Goal: Task Accomplishment & Management: Use online tool/utility

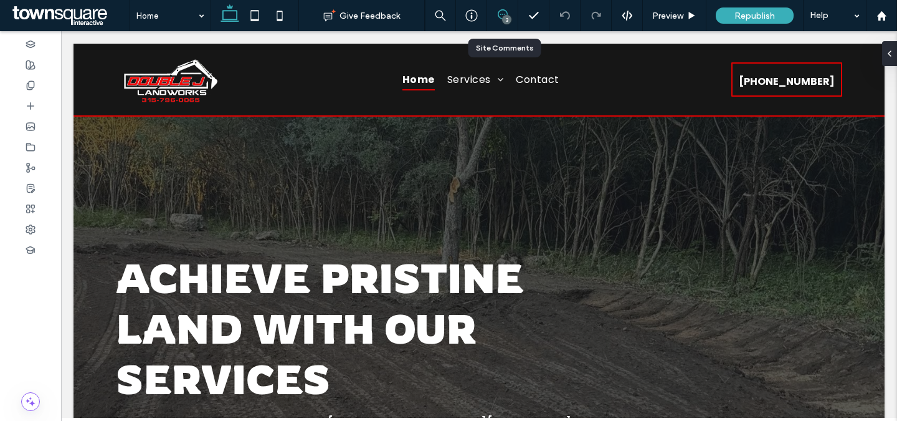
click at [507, 14] on use at bounding box center [503, 14] width 10 height 10
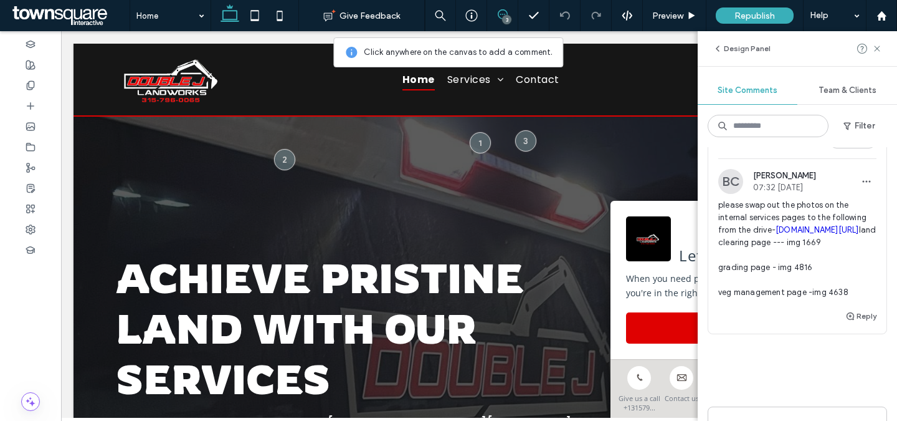
scroll to position [325, 0]
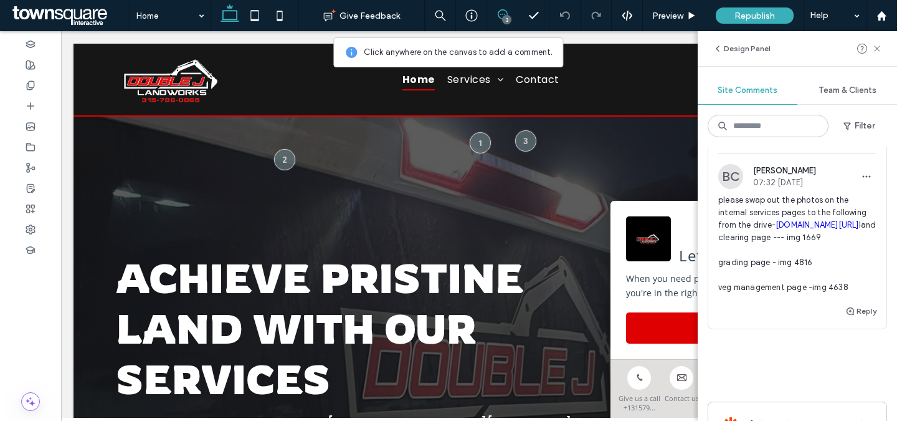
click at [822, 245] on span "please swap out the photos on the internal services pages to the following from…" at bounding box center [797, 244] width 158 height 100
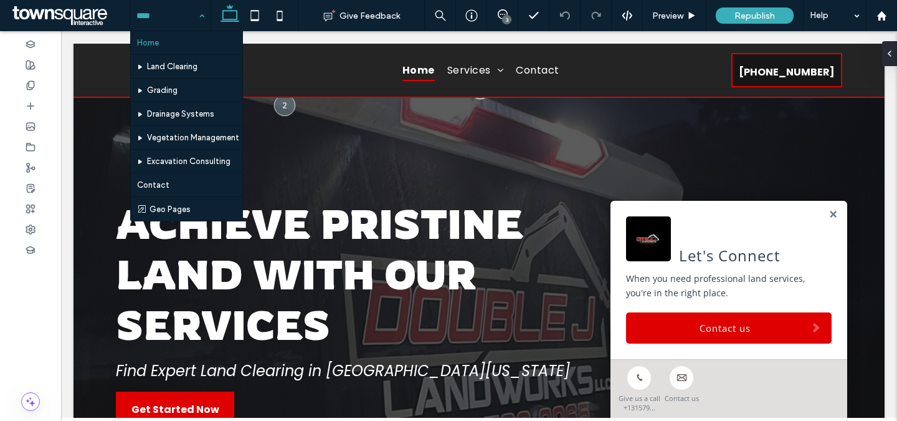
scroll to position [0, 0]
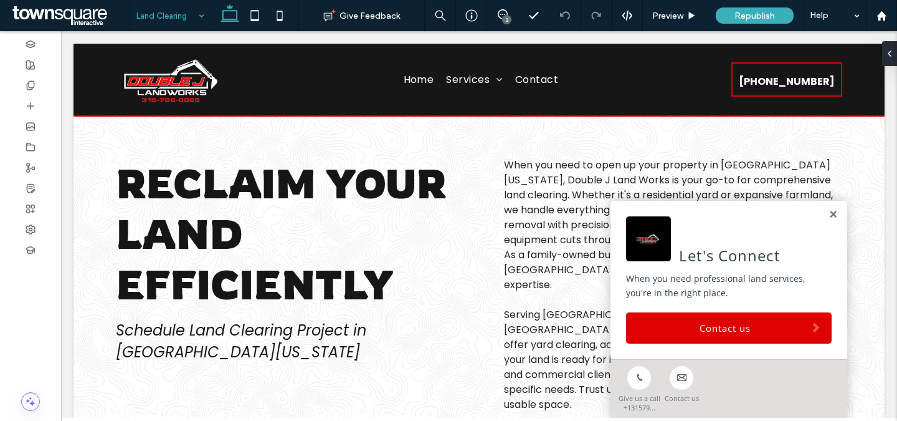
click at [505, 17] on div "3" at bounding box center [506, 19] width 9 height 9
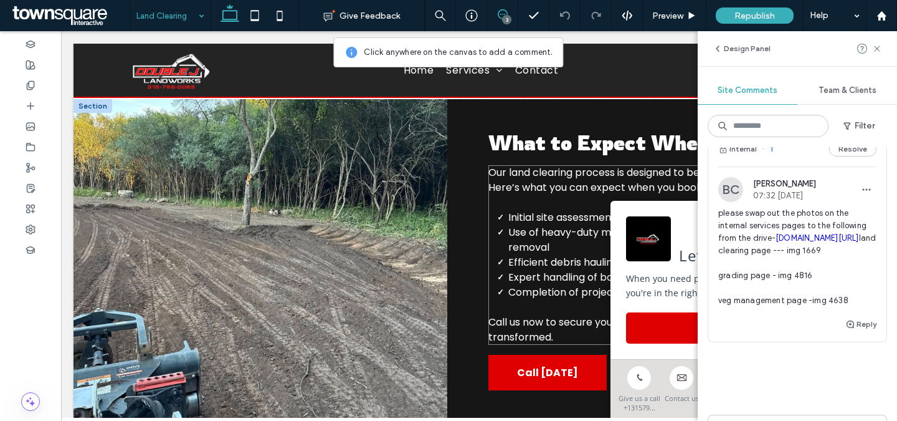
scroll to position [395, 0]
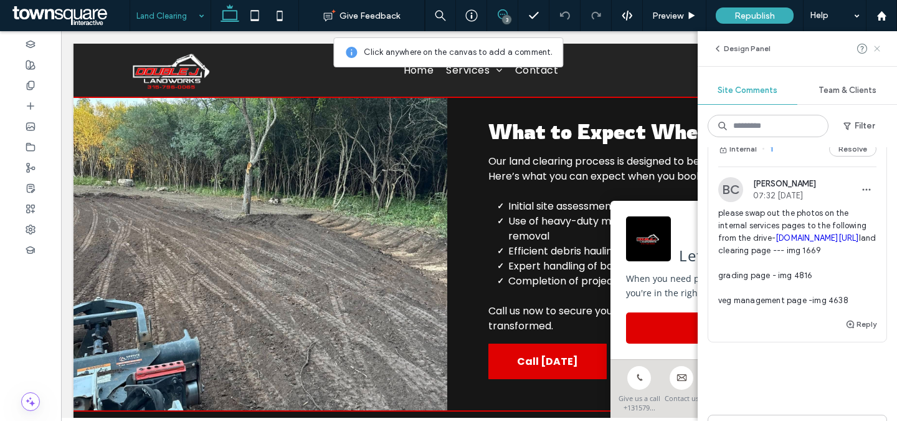
click at [880, 47] on icon at bounding box center [877, 49] width 10 height 10
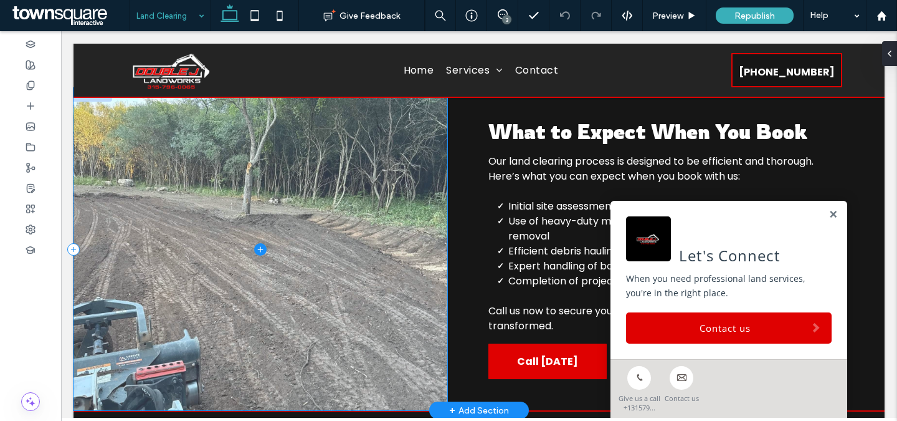
click at [191, 231] on span at bounding box center [261, 249] width 374 height 322
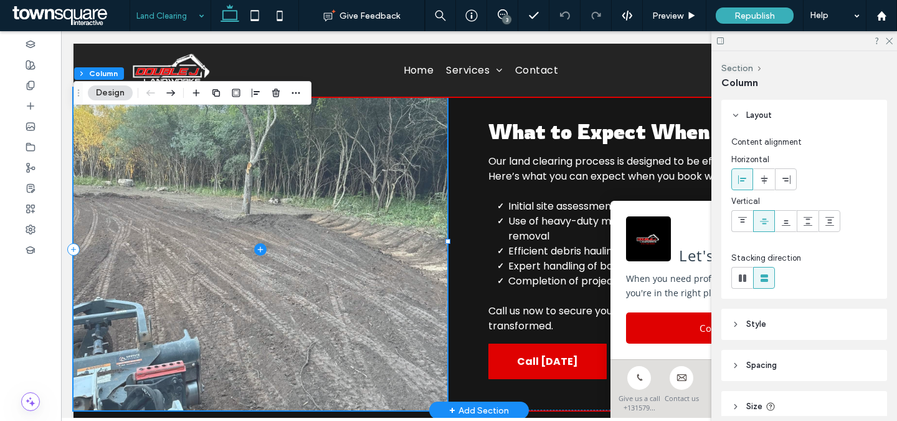
click at [142, 133] on span at bounding box center [261, 249] width 374 height 322
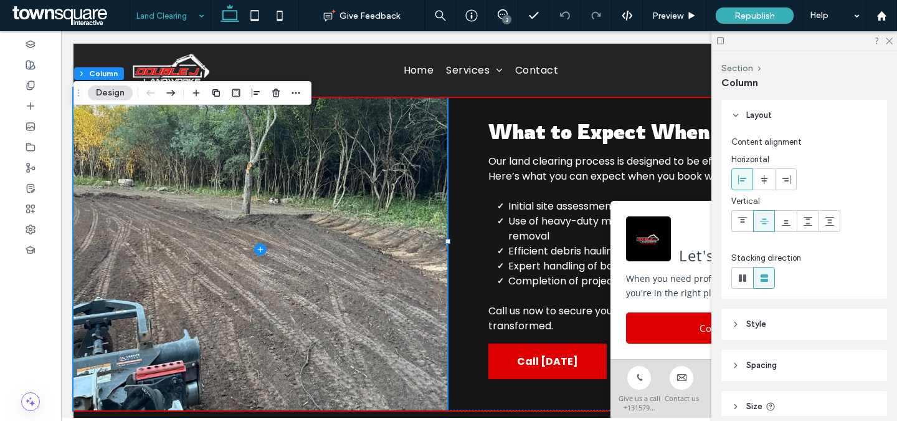
scroll to position [97, 0]
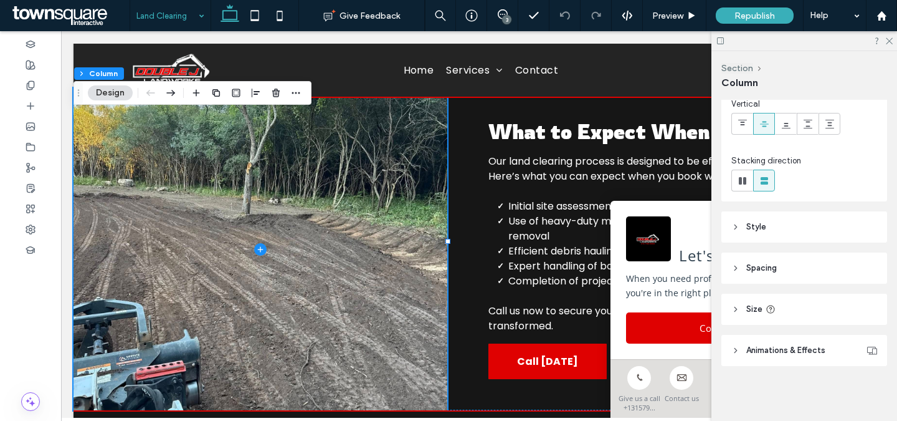
click at [781, 221] on header "Style" at bounding box center [804, 226] width 166 height 31
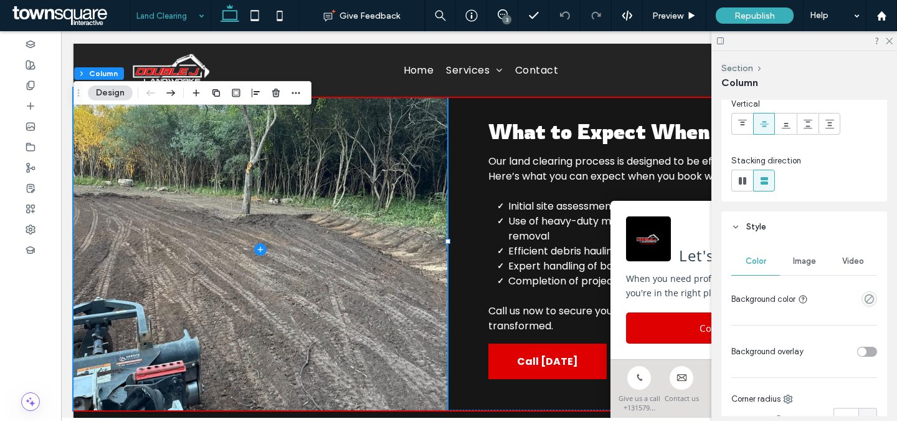
click at [811, 261] on span "Image" at bounding box center [804, 261] width 23 height 10
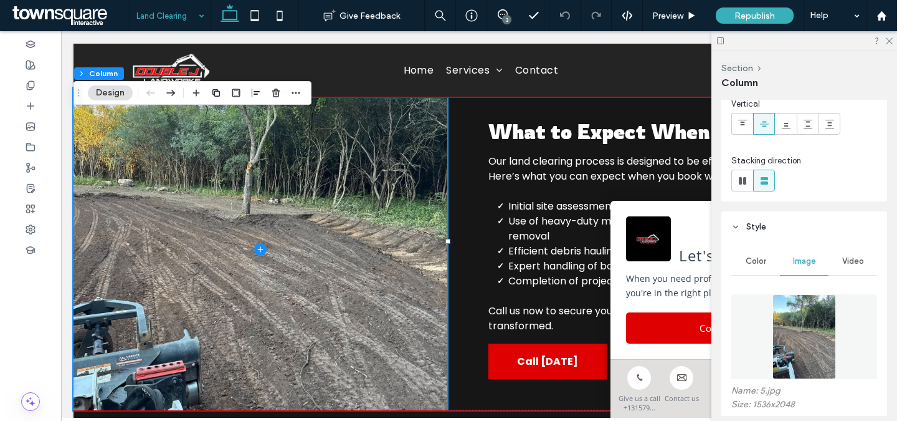
click at [791, 313] on img at bounding box center [805, 336] width 64 height 85
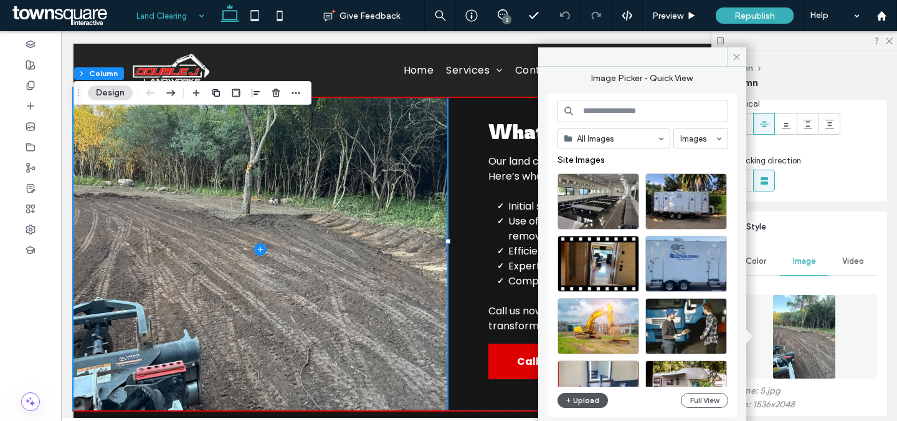
click at [587, 396] on button "Upload" at bounding box center [583, 399] width 51 height 15
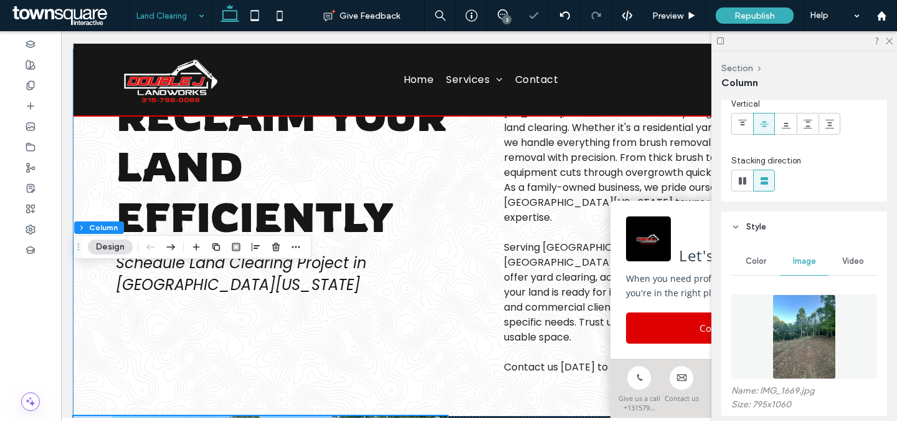
scroll to position [0, 0]
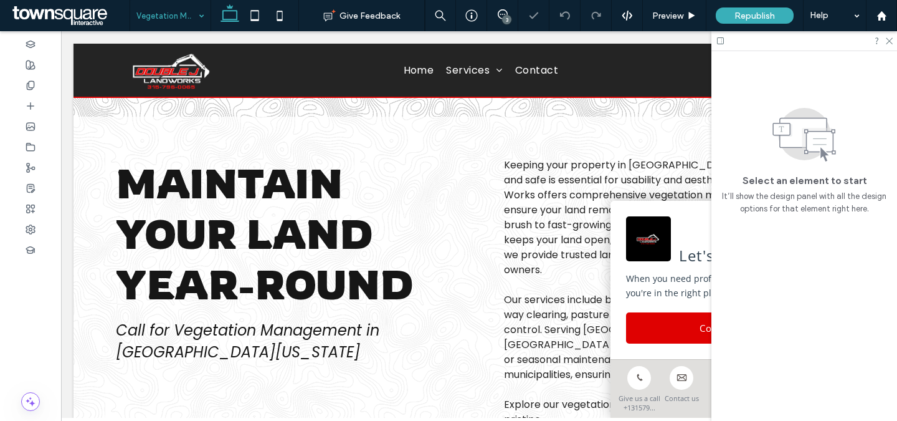
scroll to position [628, 0]
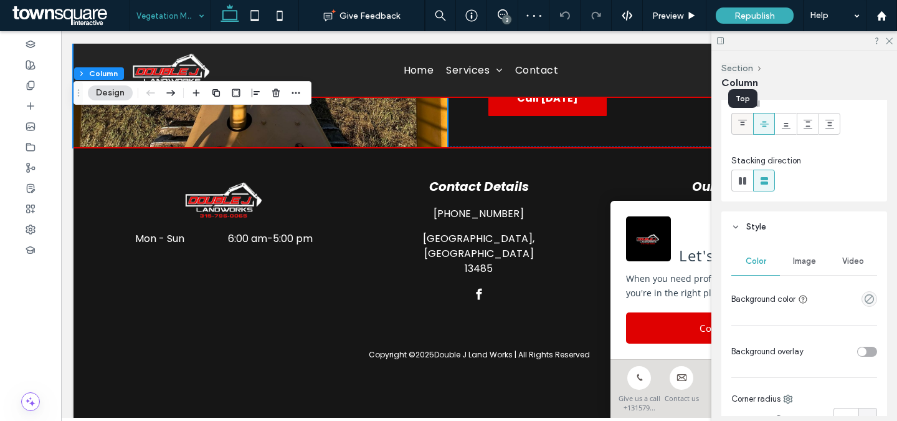
scroll to position [132, 0]
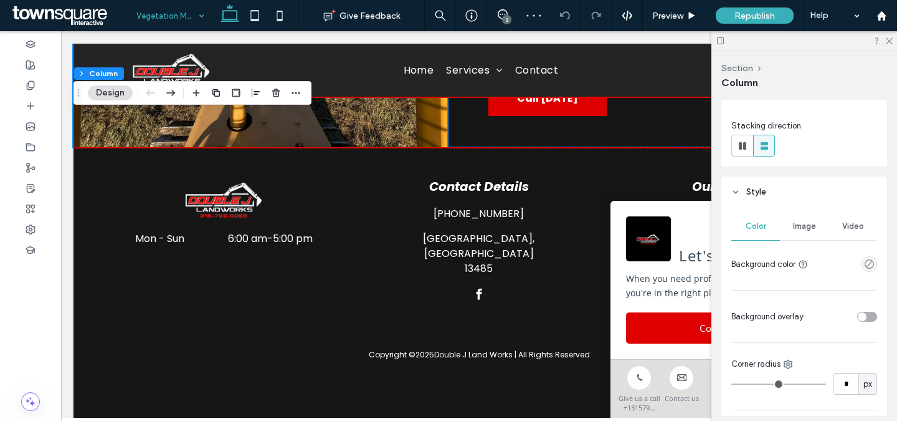
click at [809, 224] on span "Image" at bounding box center [804, 226] width 23 height 10
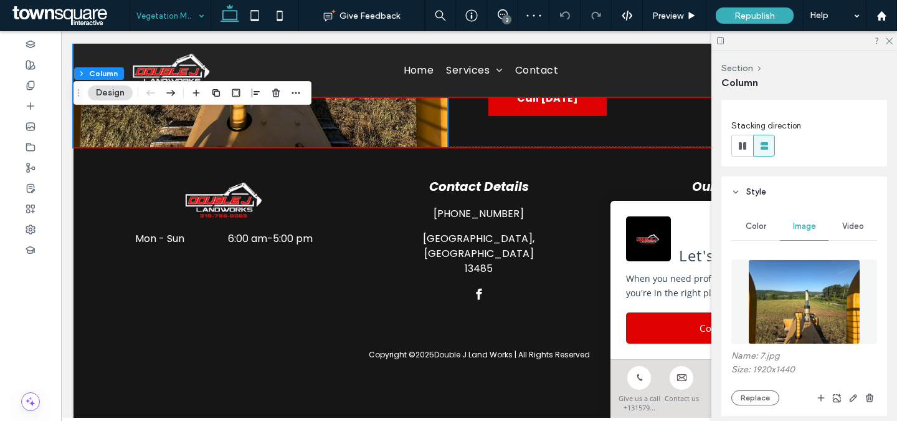
click at [809, 269] on img at bounding box center [804, 301] width 113 height 85
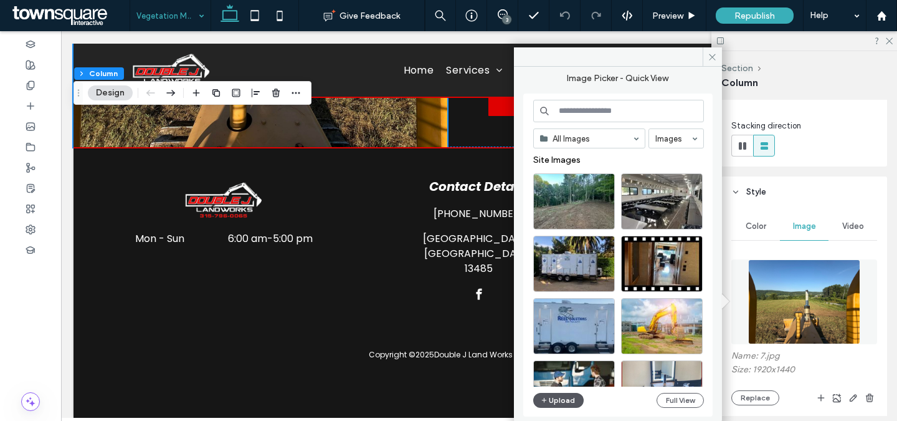
click at [579, 396] on button "Upload" at bounding box center [558, 399] width 51 height 15
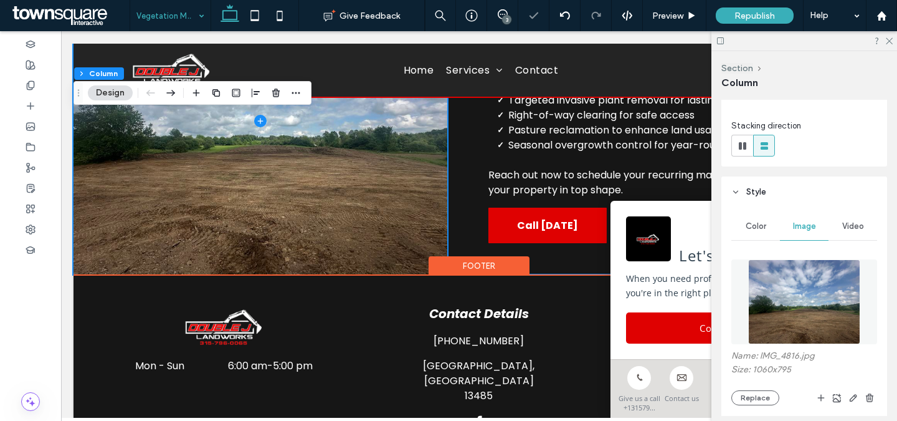
scroll to position [503, 0]
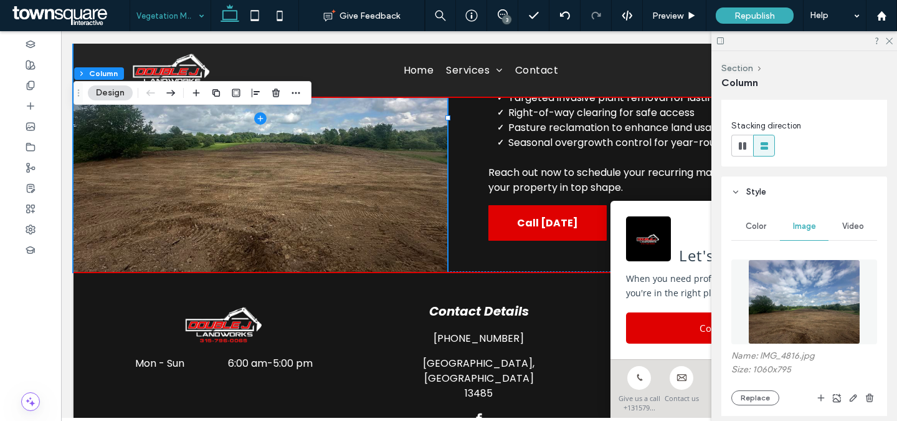
click at [508, 17] on div "3" at bounding box center [506, 19] width 9 height 9
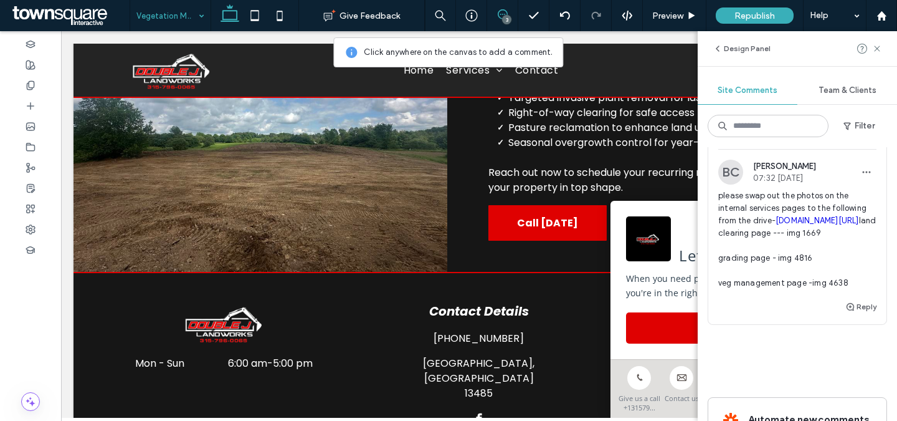
scroll to position [332, 0]
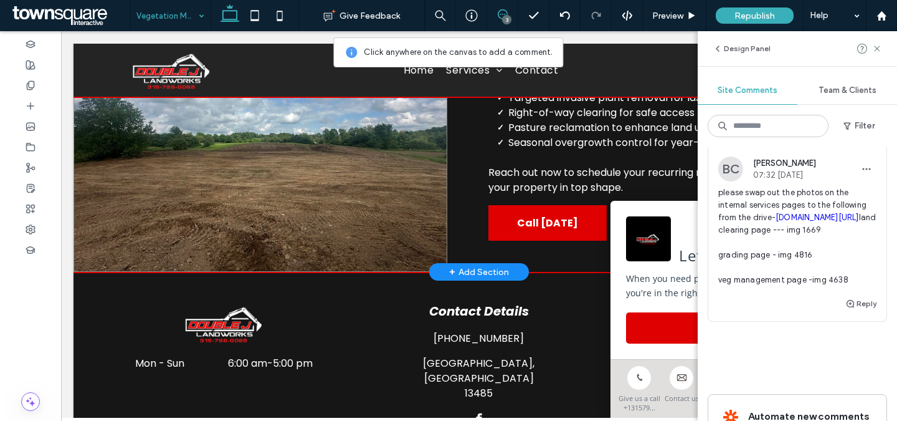
click at [348, 155] on span at bounding box center [261, 117] width 374 height 307
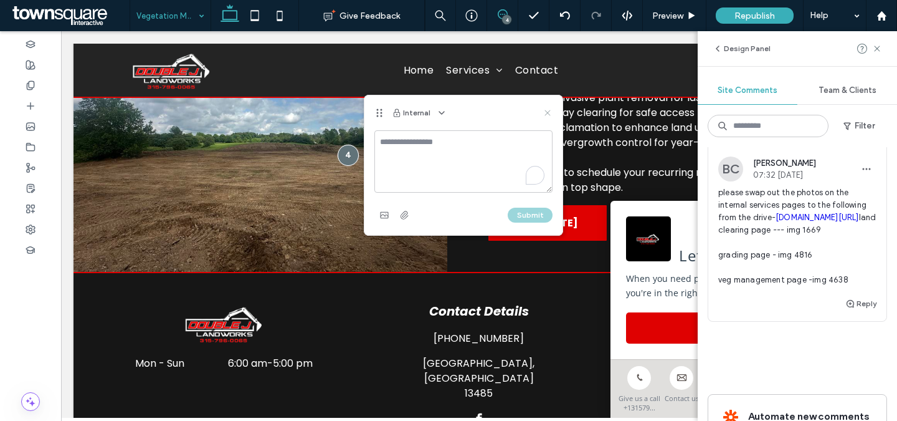
click at [546, 112] on icon at bounding box center [548, 113] width 10 height 10
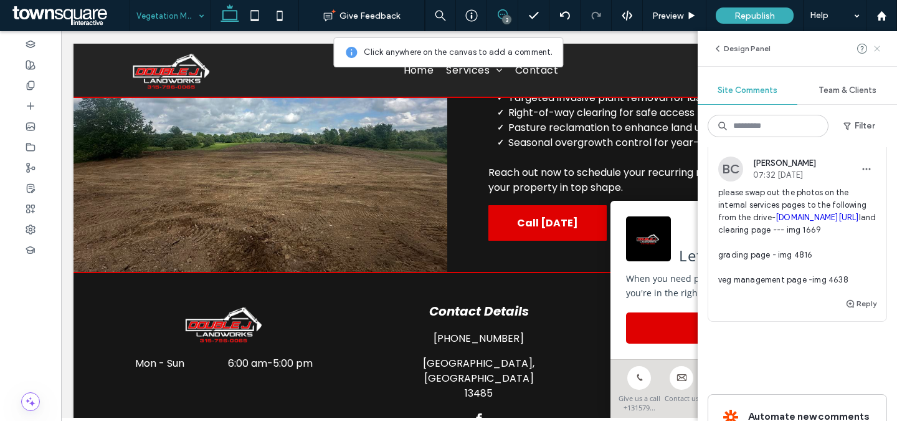
click at [878, 54] on span at bounding box center [877, 48] width 10 height 15
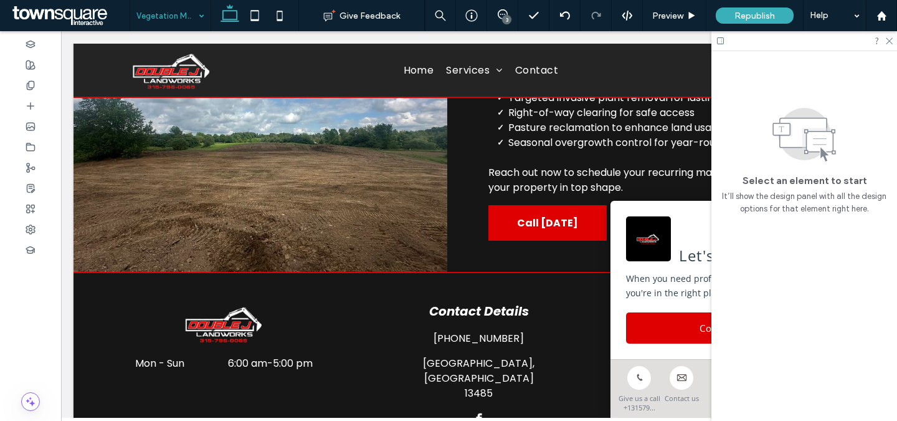
scroll to position [0, 0]
click at [888, 42] on icon at bounding box center [889, 40] width 8 height 8
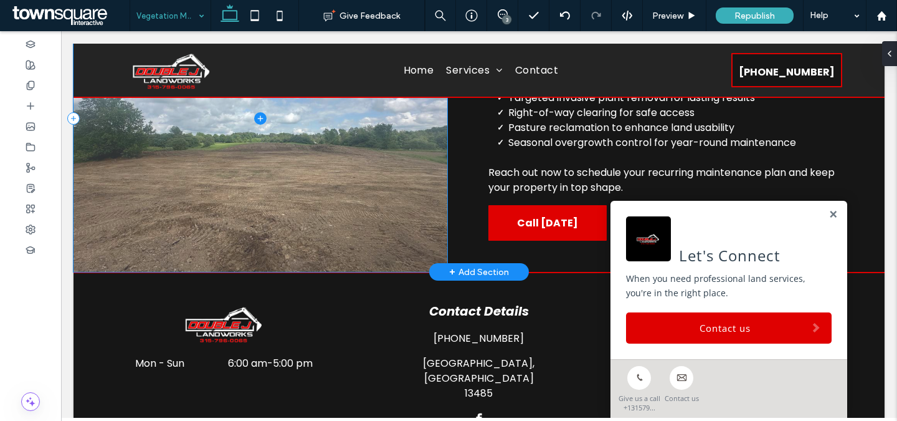
click at [318, 199] on span at bounding box center [261, 117] width 374 height 307
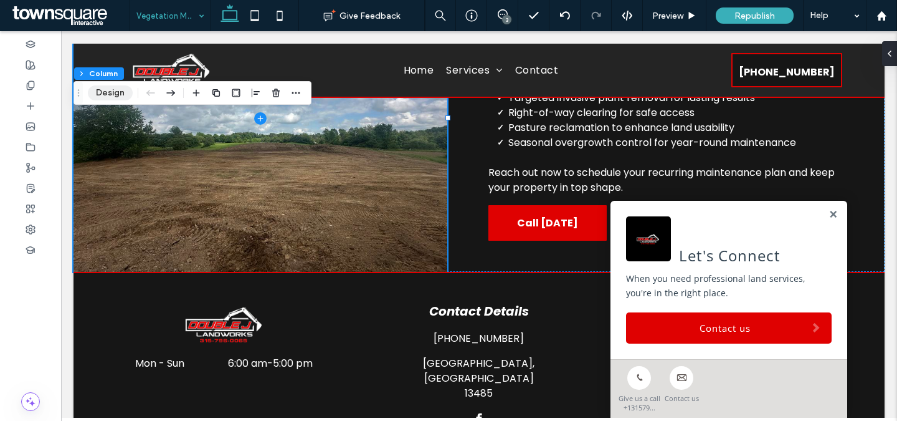
click at [122, 93] on button "Design" at bounding box center [110, 92] width 45 height 15
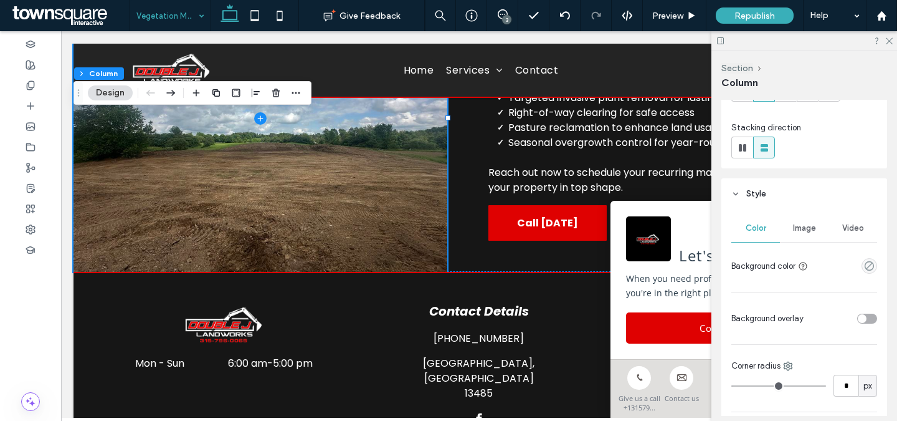
scroll to position [131, 0]
click at [802, 229] on span "Image" at bounding box center [804, 227] width 23 height 10
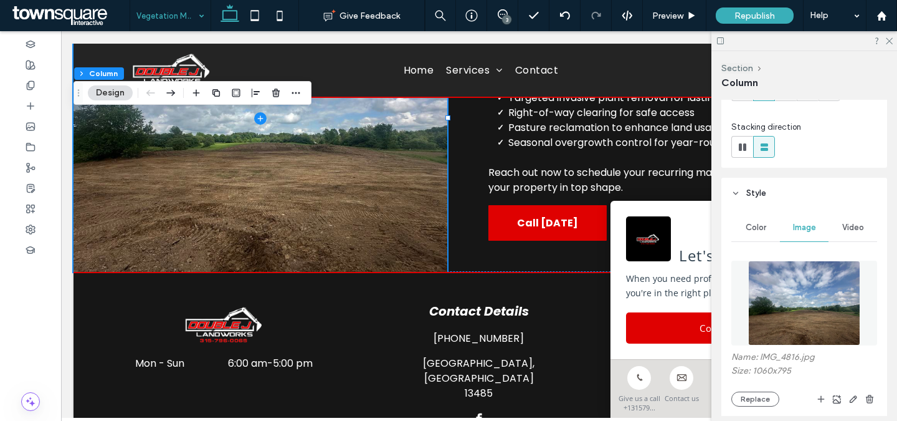
click at [801, 298] on img at bounding box center [804, 302] width 113 height 85
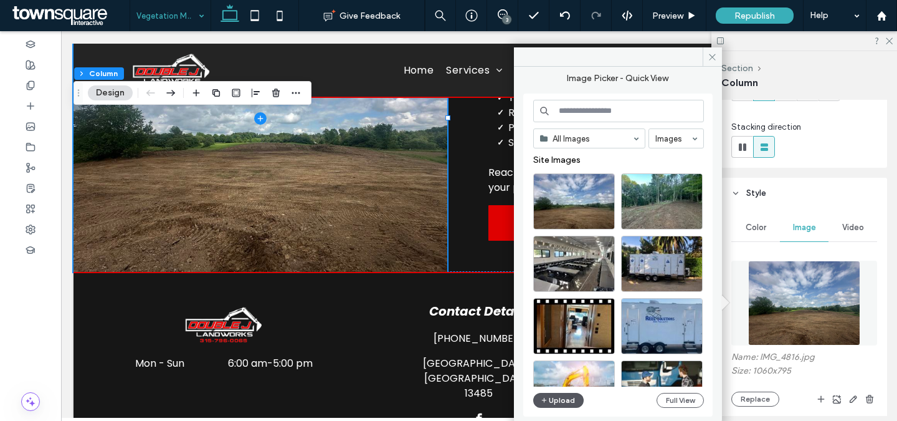
click at [541, 401] on icon "button" at bounding box center [544, 400] width 7 height 10
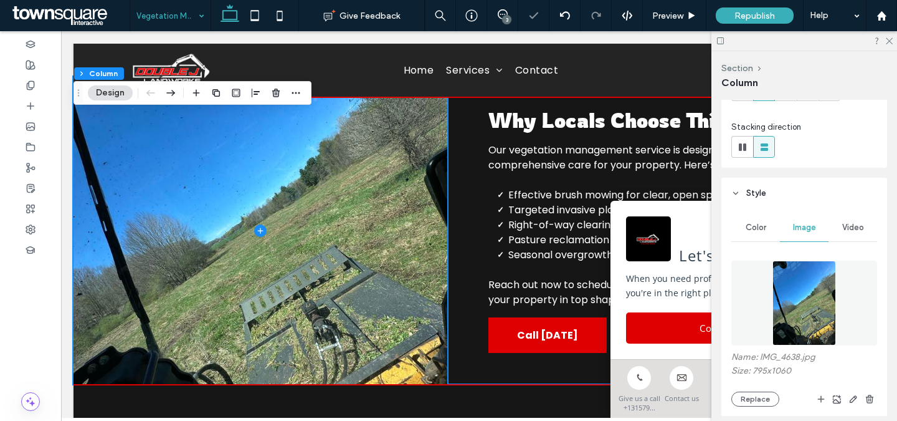
scroll to position [381, 0]
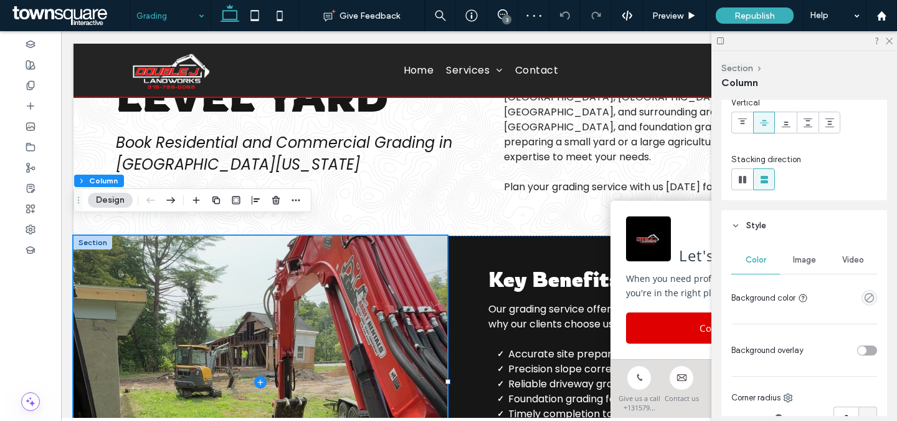
scroll to position [119, 0]
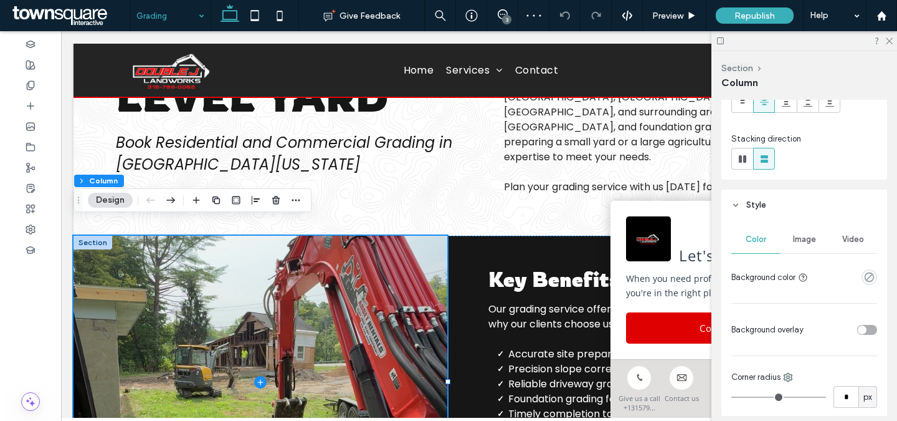
click at [804, 244] on div "Image" at bounding box center [804, 239] width 49 height 27
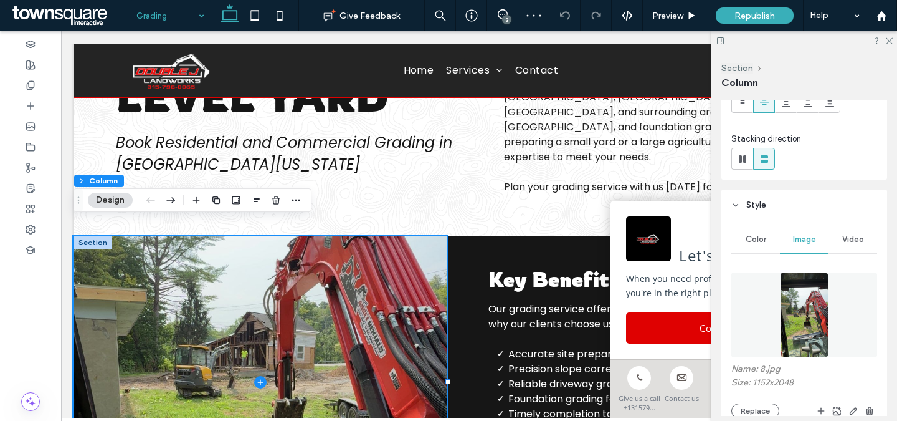
click at [802, 308] on img at bounding box center [804, 314] width 48 height 85
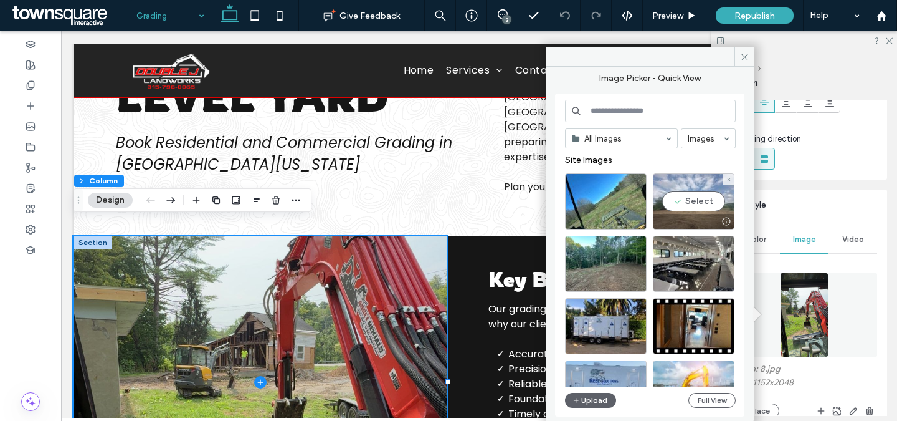
click at [705, 199] on div "Select" at bounding box center [694, 201] width 82 height 56
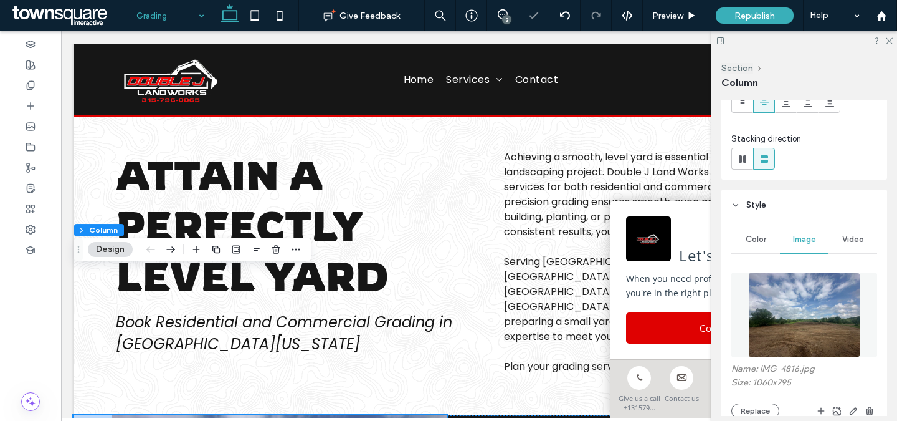
scroll to position [0, 0]
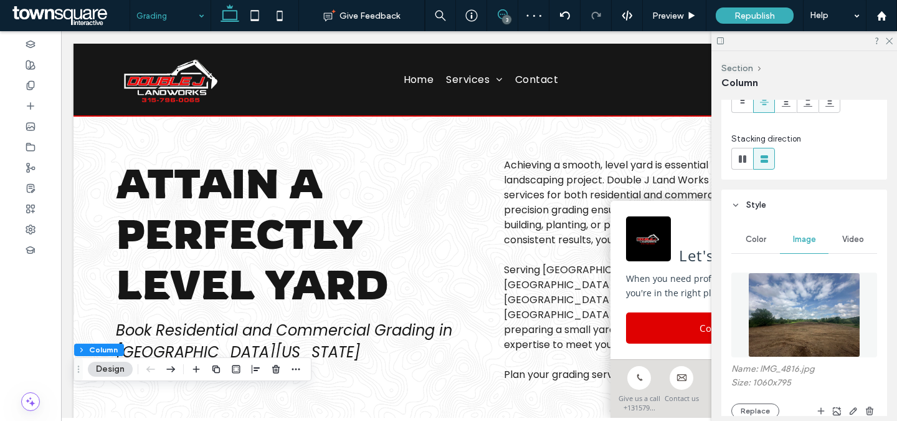
click at [503, 12] on icon at bounding box center [503, 14] width 10 height 10
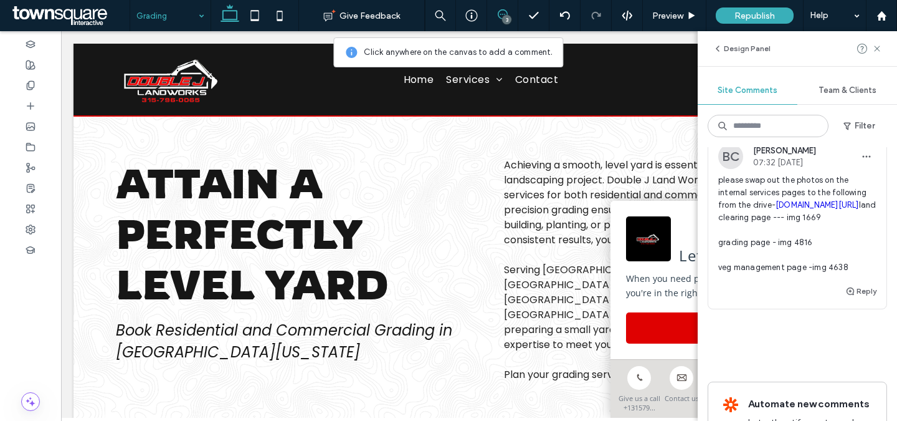
scroll to position [343, 0]
click at [851, 125] on button "Resolve" at bounding box center [852, 117] width 47 height 15
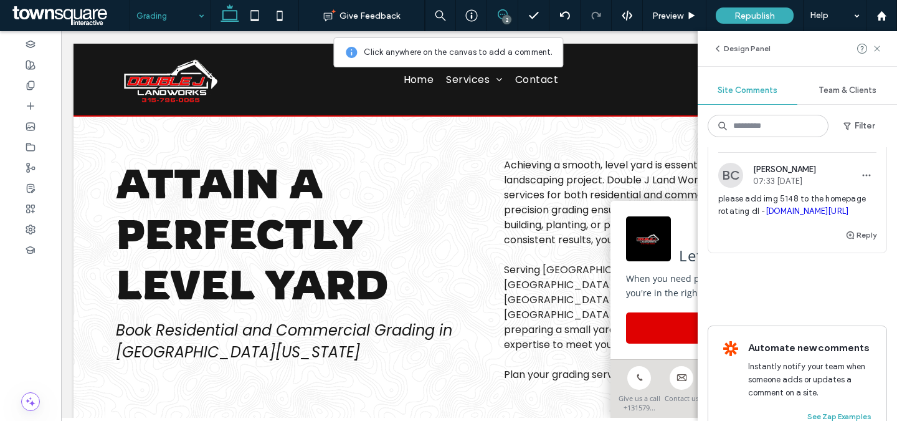
scroll to position [0, 0]
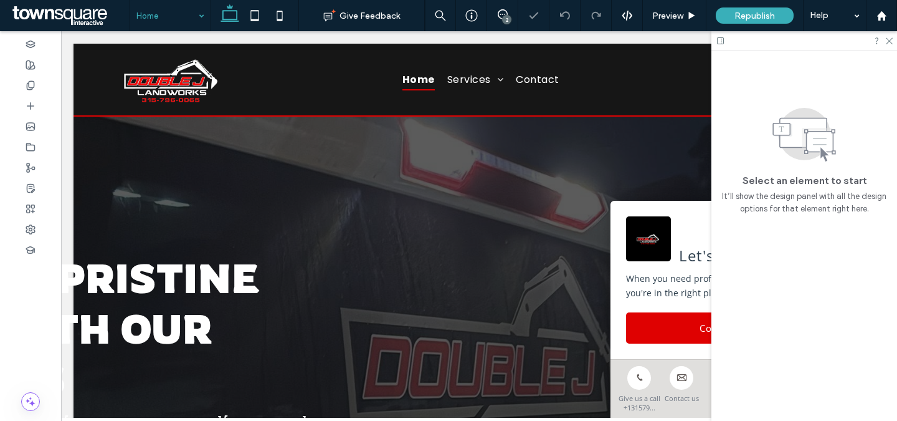
click at [382, 142] on div "Achieve Pristine Land with Our Services Find Expert Land Clearing in [GEOGRAPHI…" at bounding box center [479, 366] width 811 height 498
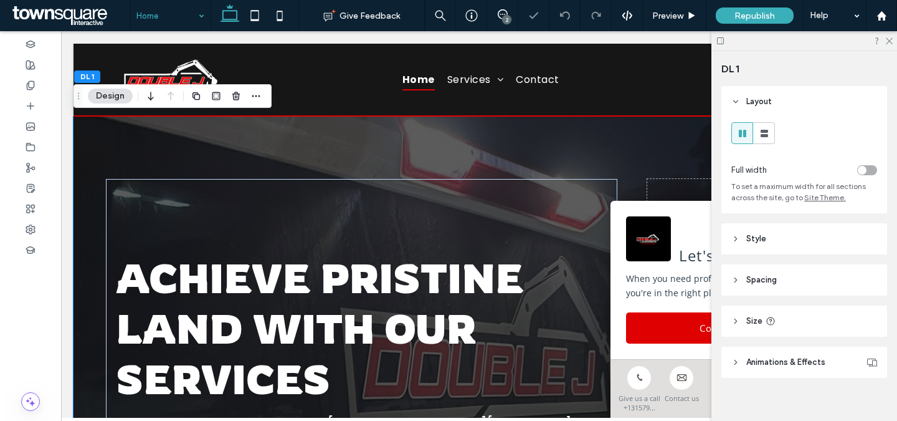
scroll to position [12, 0]
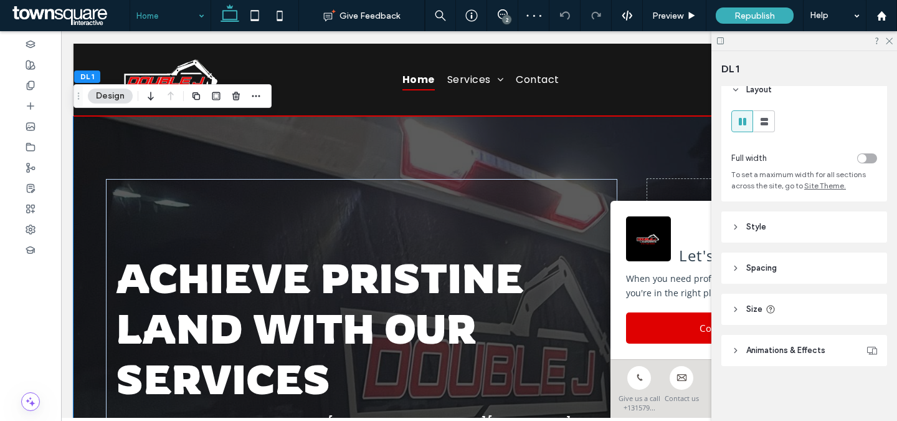
click at [772, 223] on header "Style" at bounding box center [804, 226] width 166 height 31
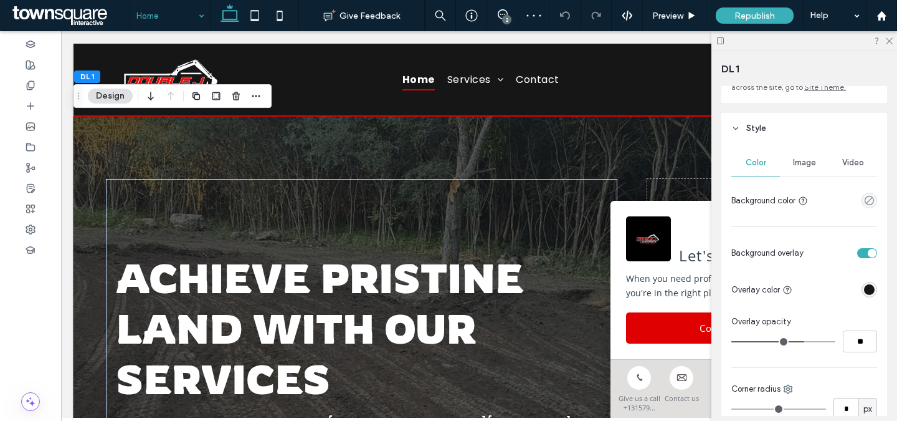
scroll to position [113, 0]
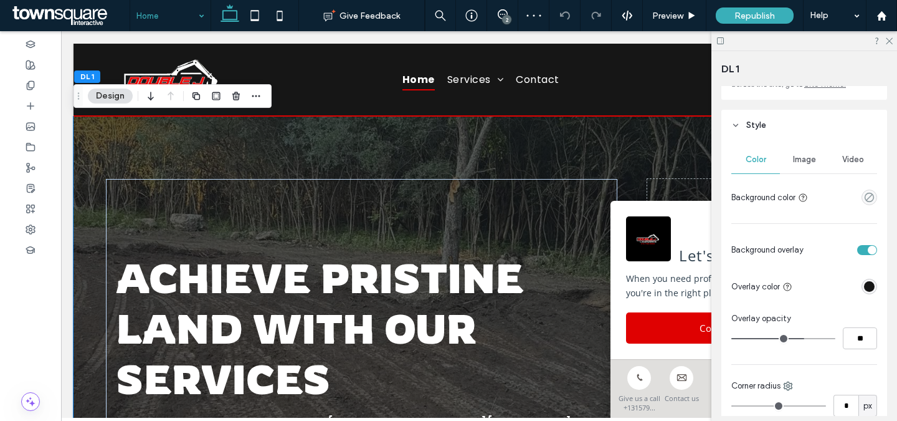
click at [809, 161] on span "Image" at bounding box center [804, 160] width 23 height 10
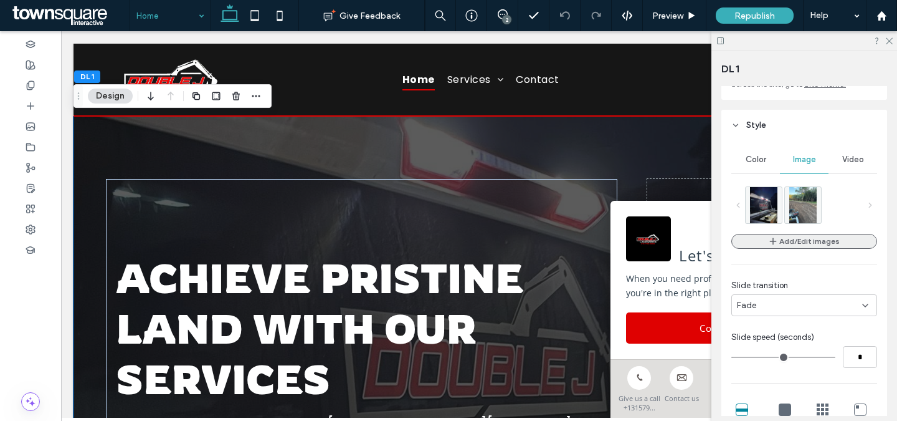
click at [812, 241] on button "Add/Edit images" at bounding box center [804, 241] width 146 height 15
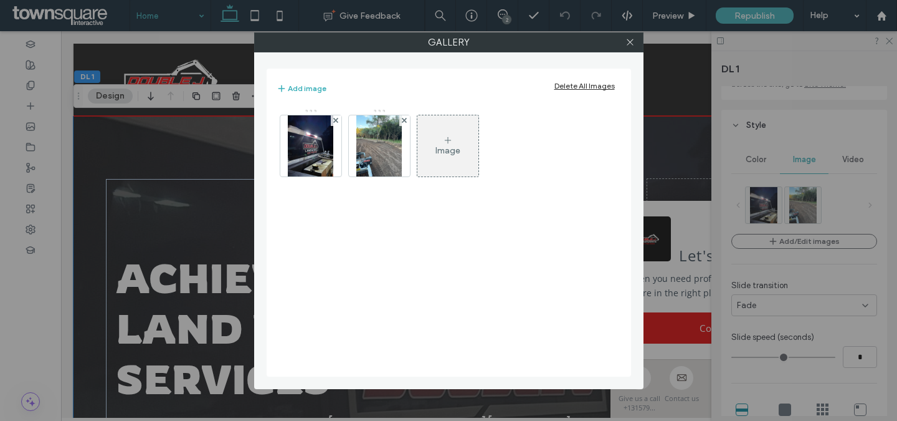
click at [459, 148] on div "Image" at bounding box center [447, 150] width 25 height 11
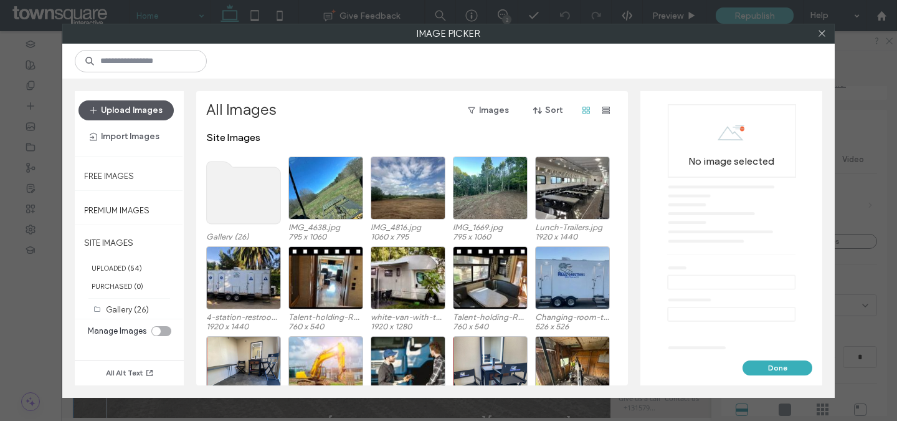
click at [149, 108] on button "Upload Images" at bounding box center [125, 110] width 95 height 20
click at [146, 112] on button "Upload Images" at bounding box center [125, 110] width 95 height 20
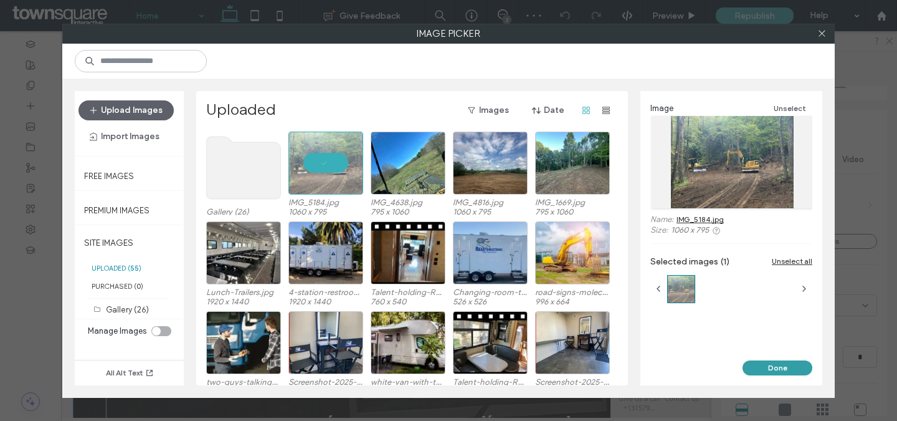
click at [791, 363] on button "Done" at bounding box center [778, 367] width 70 height 15
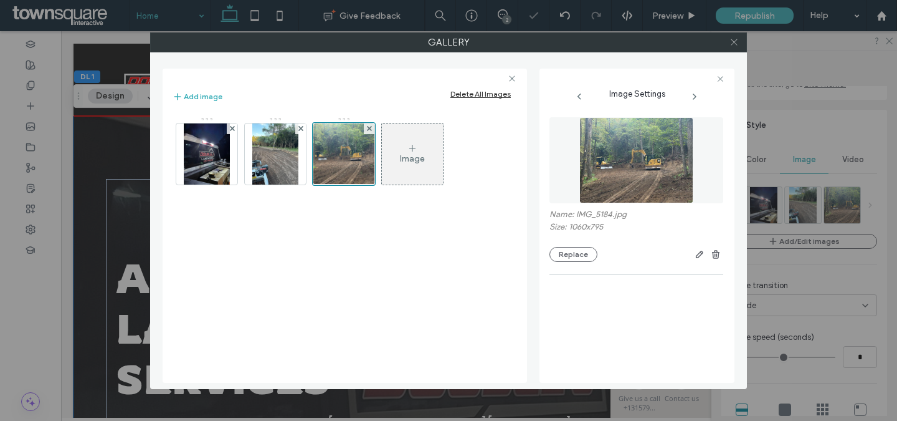
click at [736, 42] on icon at bounding box center [734, 41] width 9 height 9
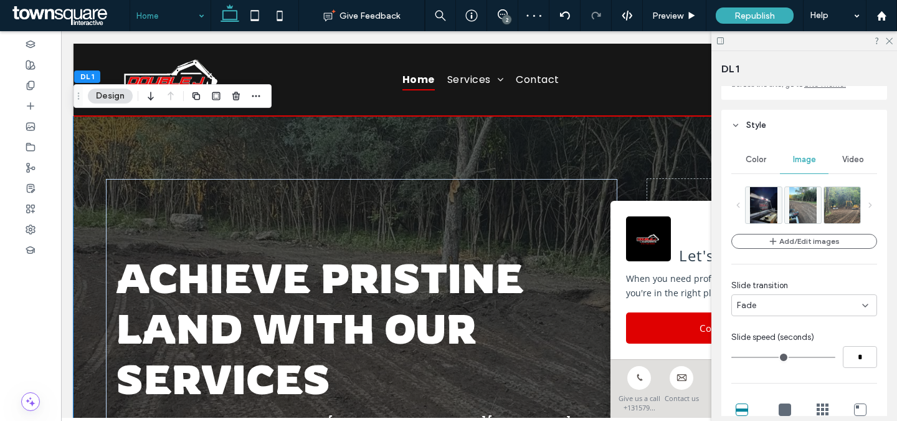
click at [506, 16] on div "2" at bounding box center [506, 19] width 9 height 9
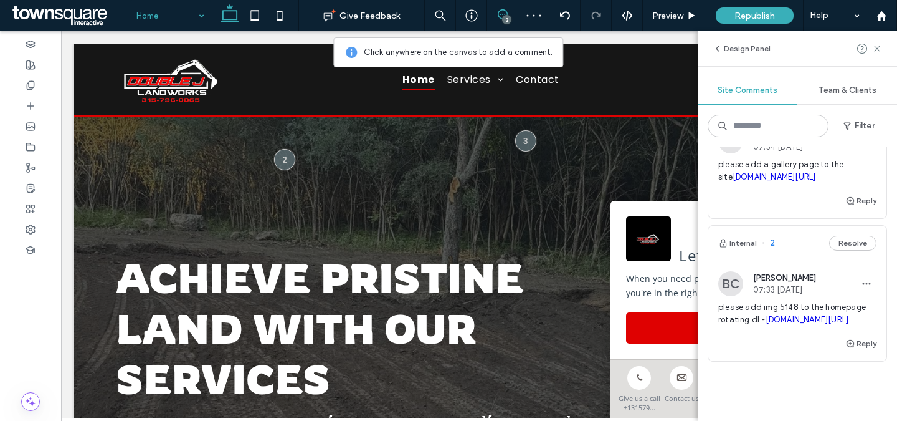
scroll to position [77, 0]
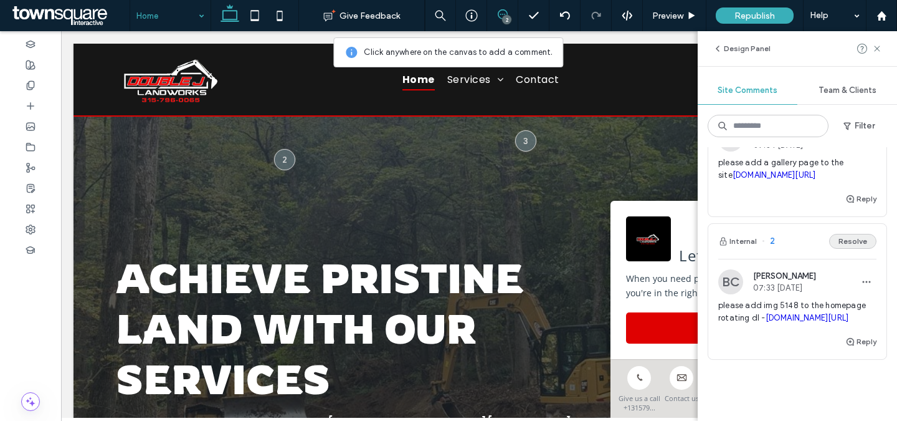
click at [857, 249] on button "Resolve" at bounding box center [852, 241] width 47 height 15
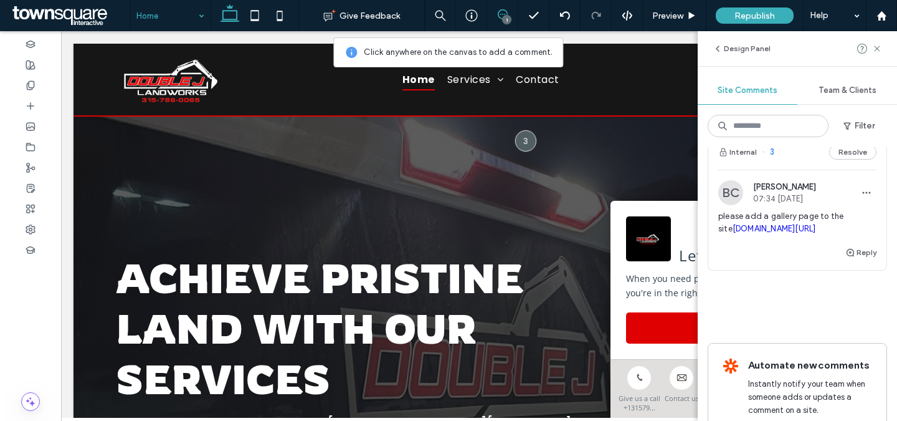
scroll to position [14, 0]
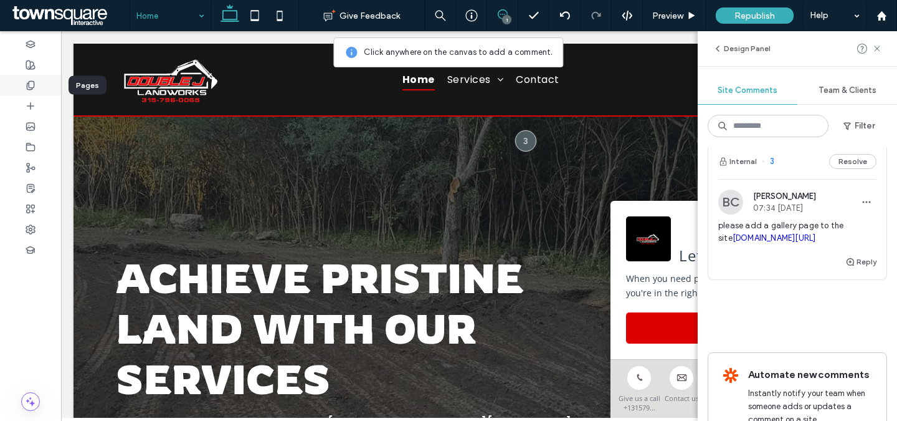
click at [21, 87] on div at bounding box center [30, 85] width 61 height 21
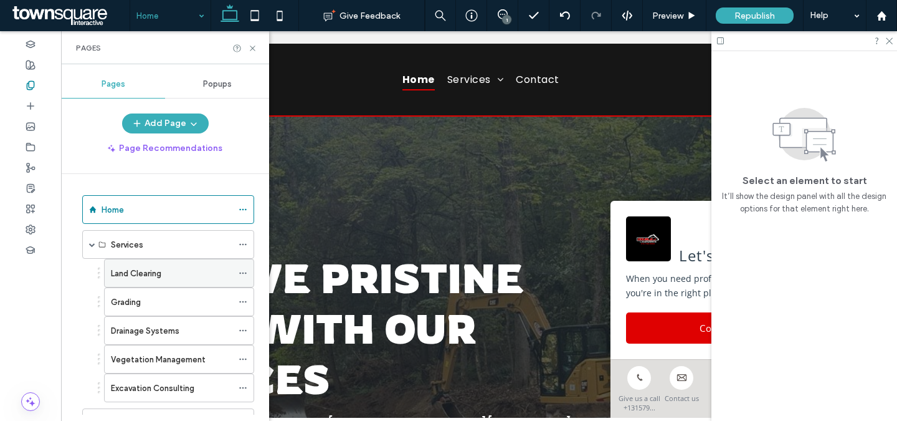
scroll to position [88, 0]
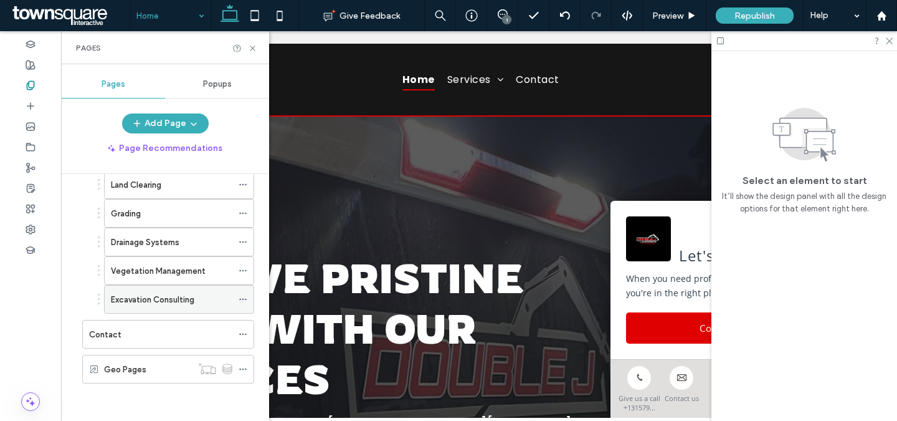
click at [242, 299] on use at bounding box center [242, 299] width 7 height 2
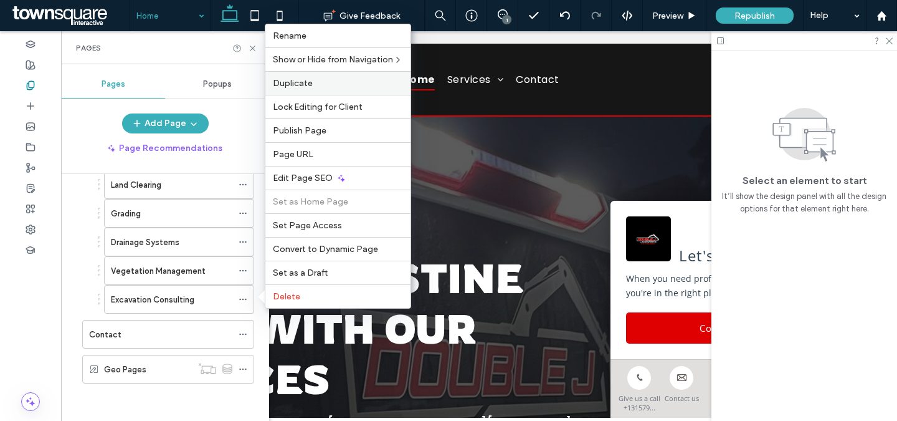
click at [315, 84] on label "Duplicate" at bounding box center [338, 83] width 130 height 11
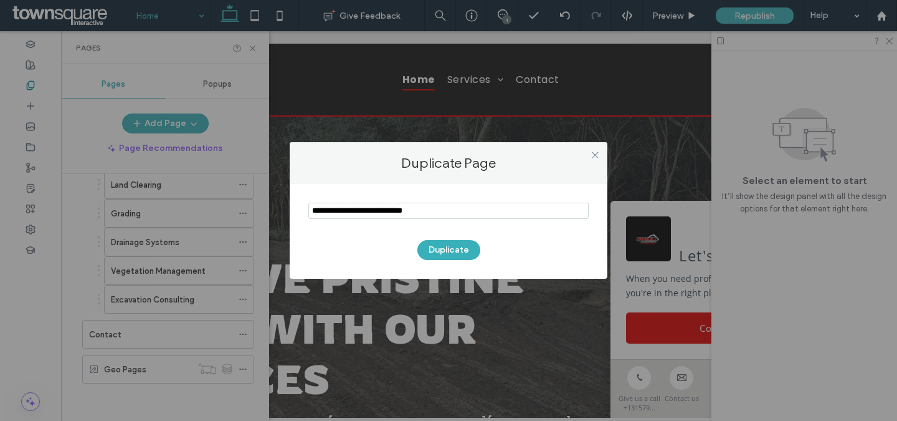
click at [435, 207] on input "notEmpty" at bounding box center [448, 210] width 280 height 16
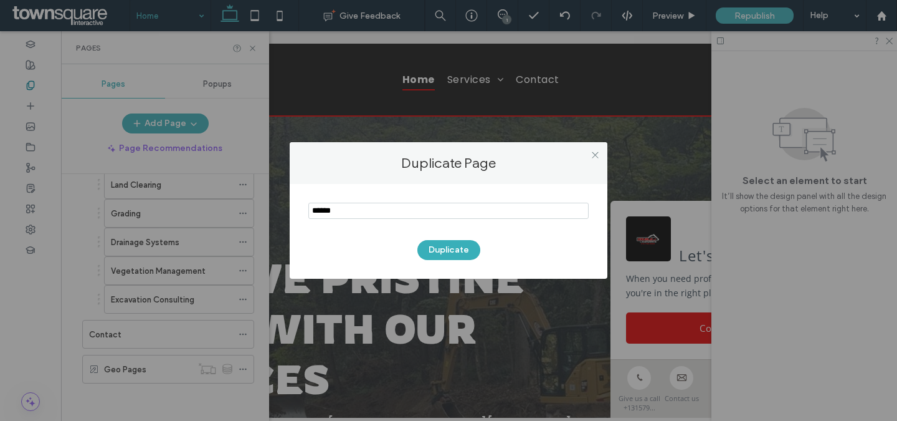
type input "*******"
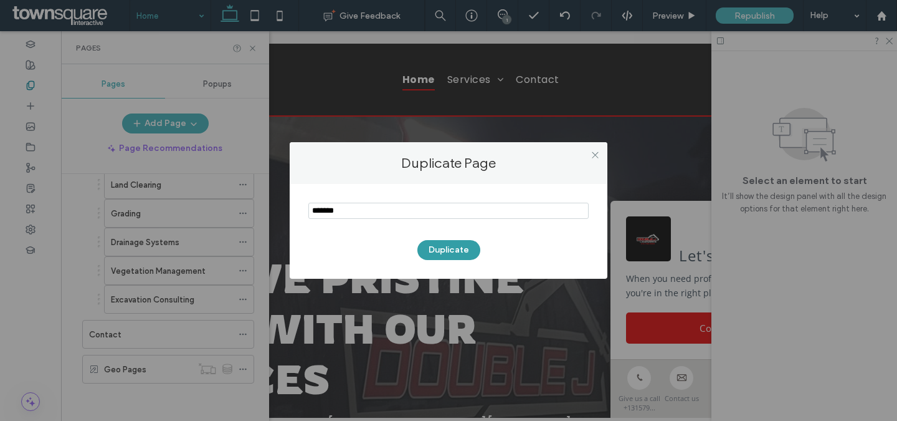
type input "*******"
click at [437, 253] on button "Duplicate" at bounding box center [448, 250] width 63 height 20
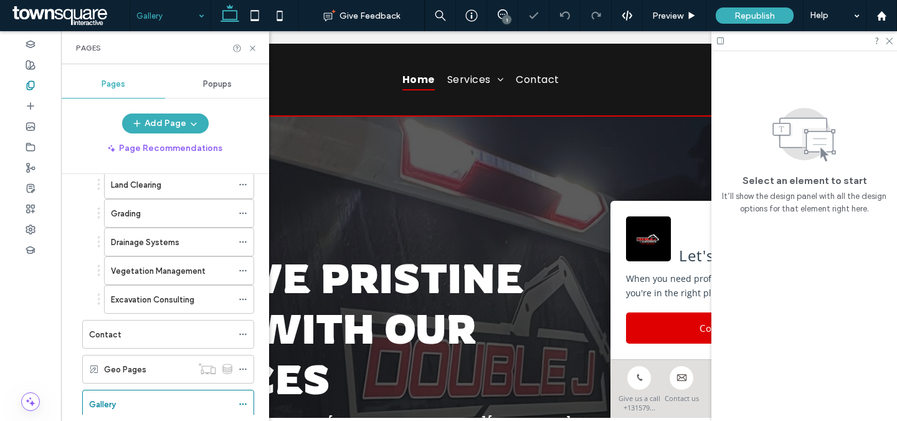
scroll to position [123, 0]
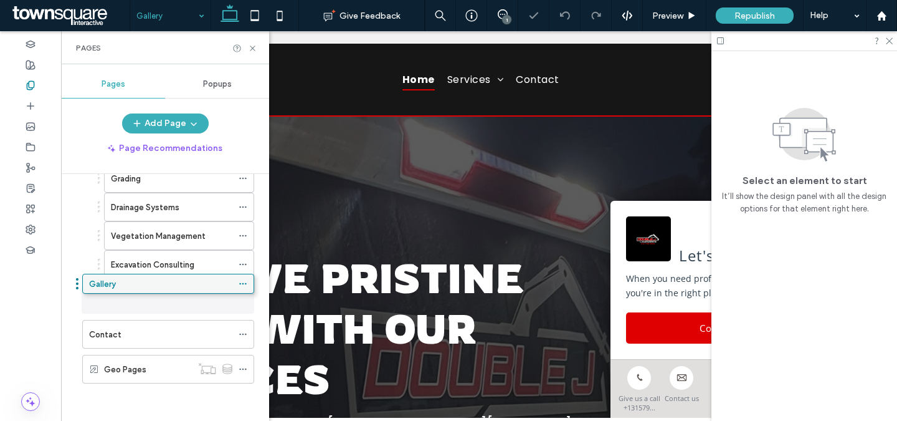
drag, startPoint x: 125, startPoint y: 371, endPoint x: 125, endPoint y: 287, distance: 84.1
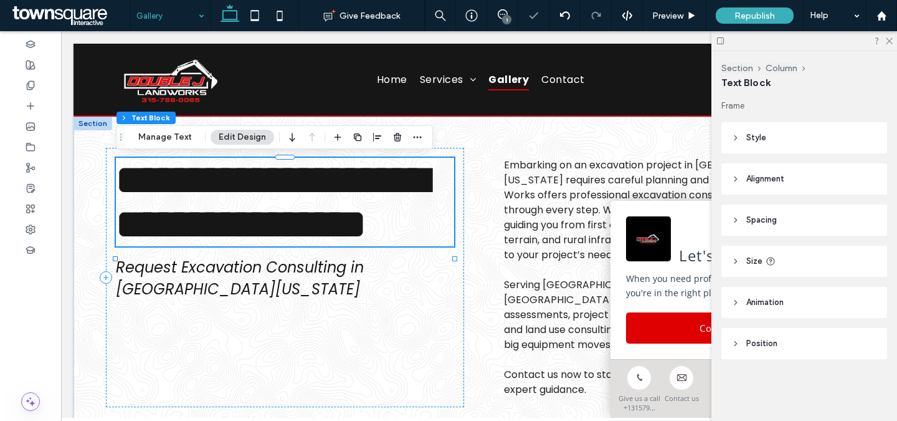
scroll to position [0, 0]
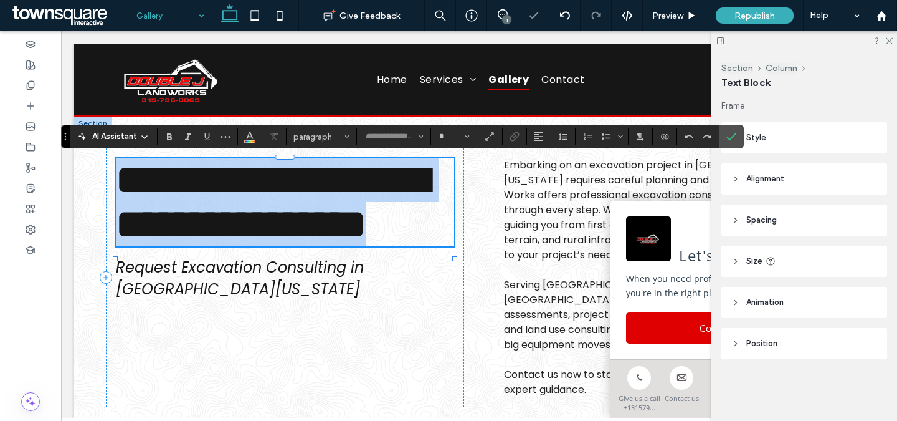
type input "*******"
type input "**"
paste div
type input "*******"
type input "**"
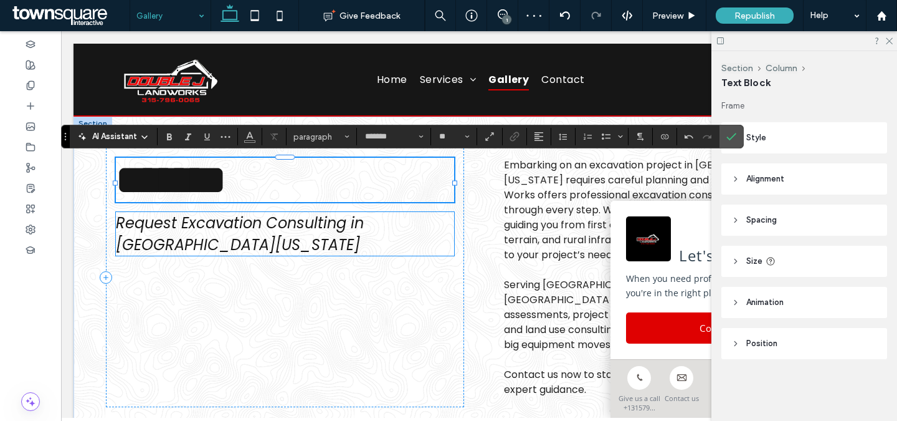
click at [312, 235] on span "Request Excavation Consulting in [GEOGRAPHIC_DATA][US_STATE]" at bounding box center [240, 233] width 248 height 42
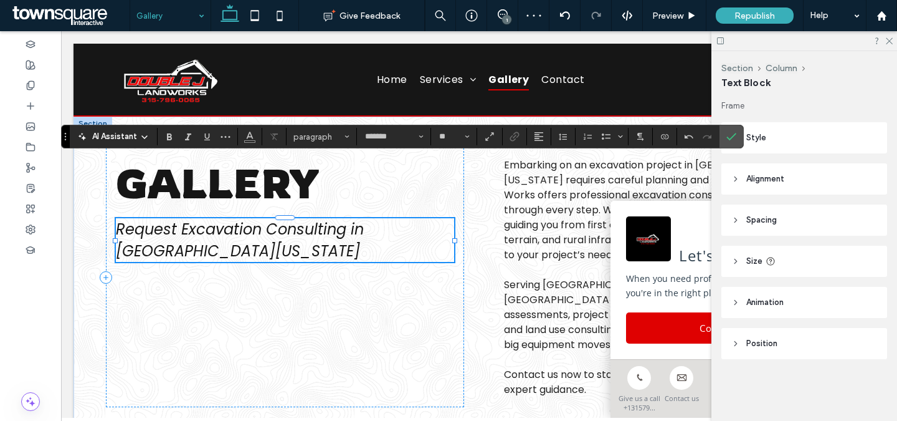
click at [312, 235] on div "Request Excavation Consulting in [GEOGRAPHIC_DATA][US_STATE]" at bounding box center [285, 240] width 338 height 44
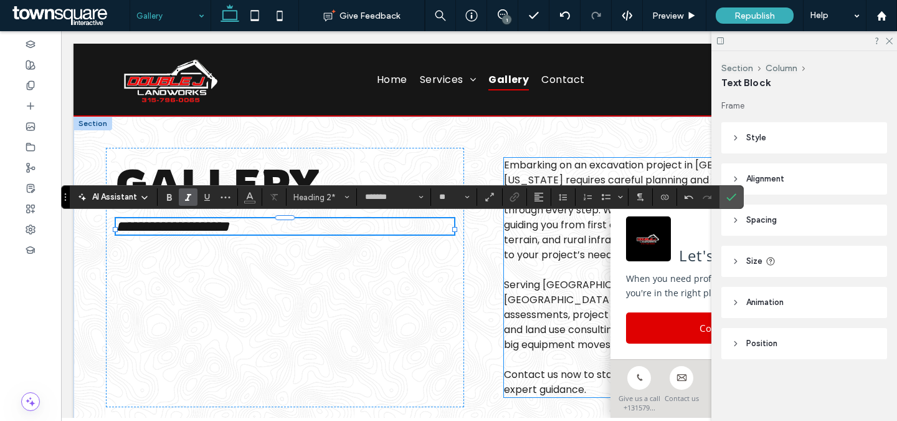
click at [530, 269] on p at bounding box center [673, 269] width 338 height 15
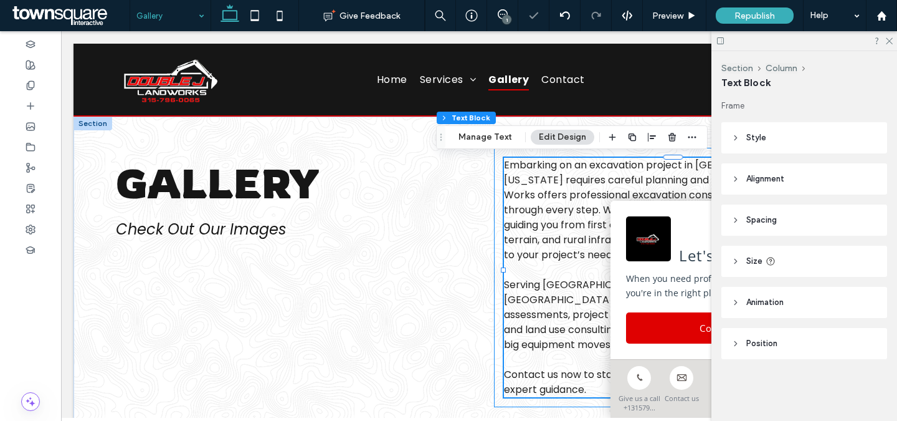
click at [495, 261] on div "Embarking on an excavation project in [GEOGRAPHIC_DATA][US_STATE] requires care…" at bounding box center [673, 277] width 358 height 259
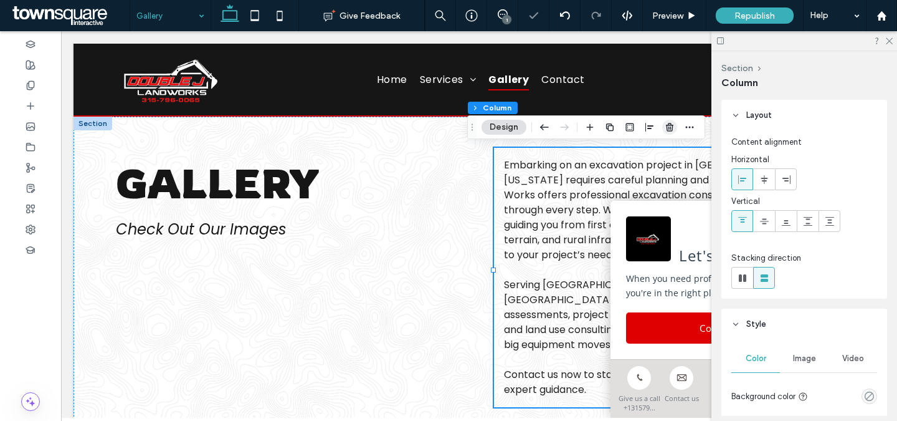
click at [672, 126] on use "button" at bounding box center [669, 127] width 7 height 8
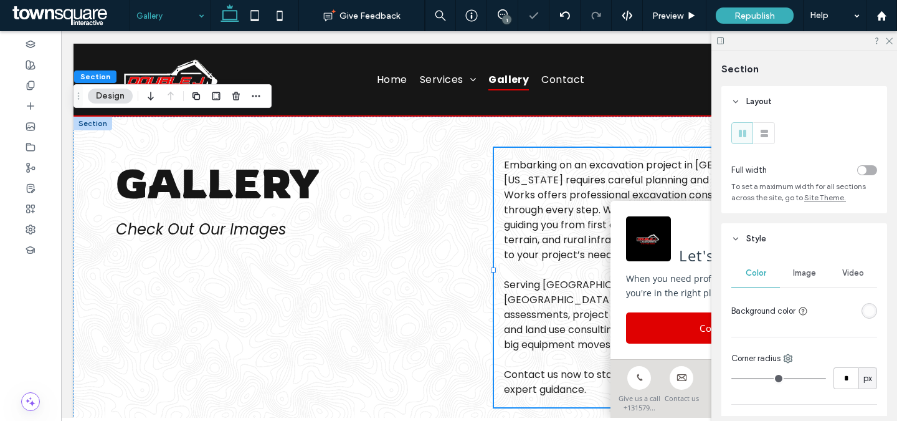
type input "***"
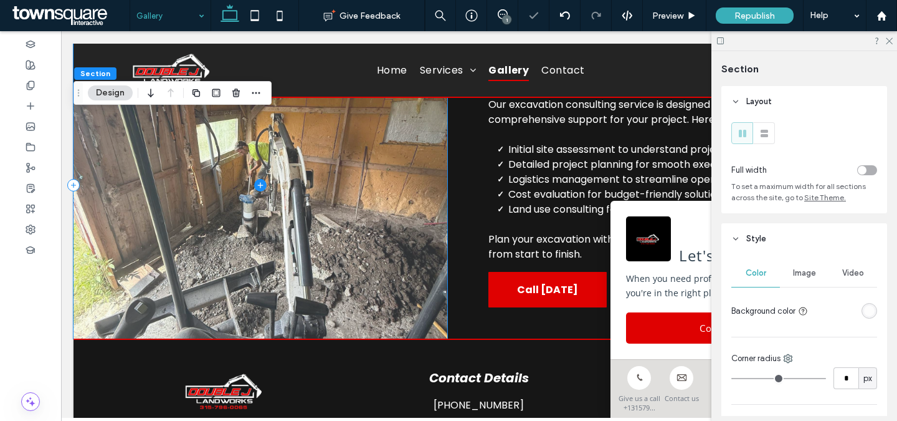
scroll to position [295, 0]
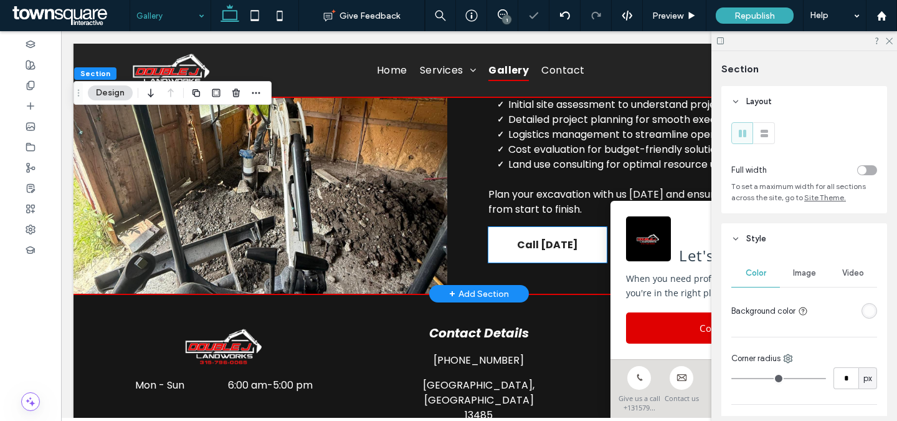
click at [508, 240] on link "Call [DATE]" at bounding box center [547, 245] width 118 height 36
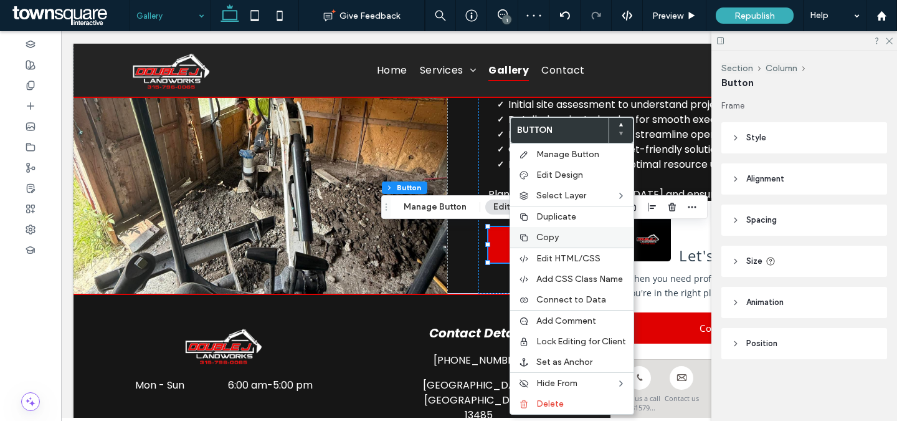
click at [542, 239] on span "Copy" at bounding box center [547, 237] width 22 height 11
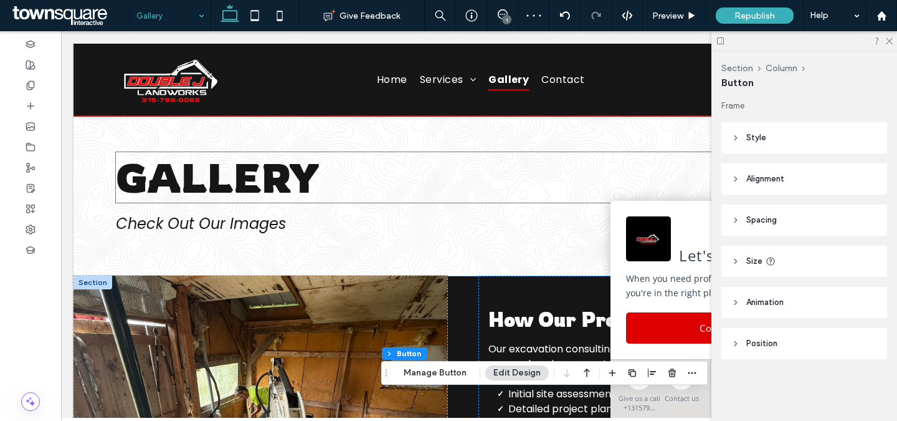
scroll to position [0, 0]
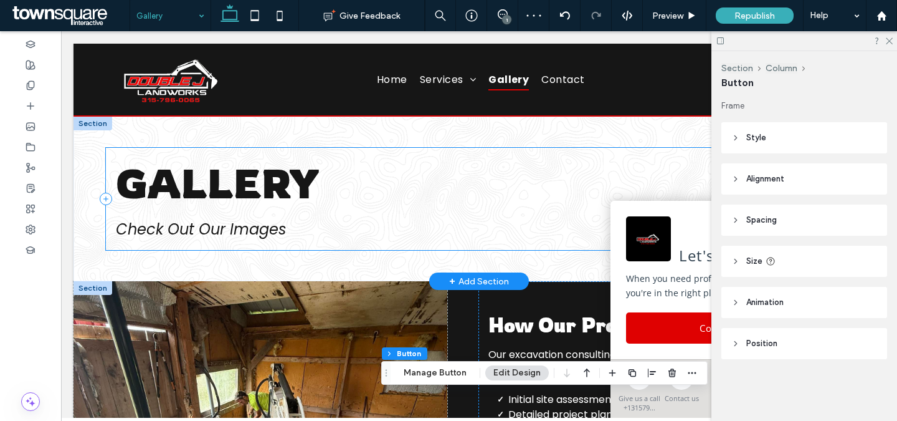
click at [303, 246] on div "Gallery Check Out Our Images" at bounding box center [479, 199] width 746 height 102
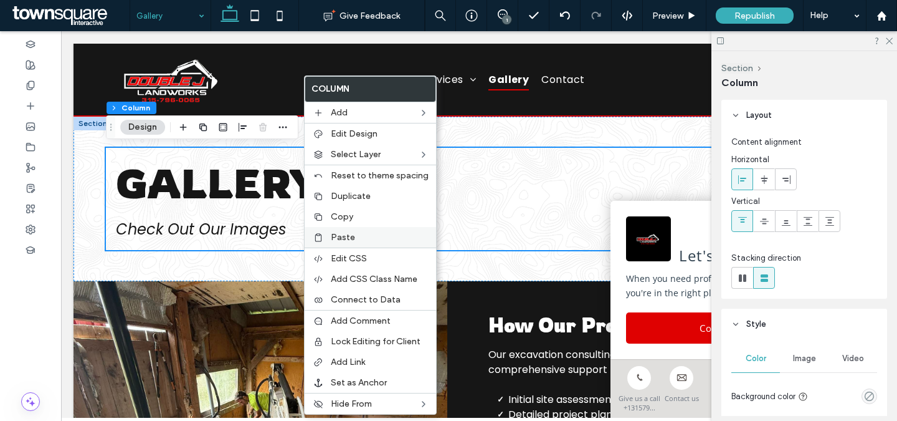
click at [336, 234] on span "Paste" at bounding box center [343, 237] width 24 height 11
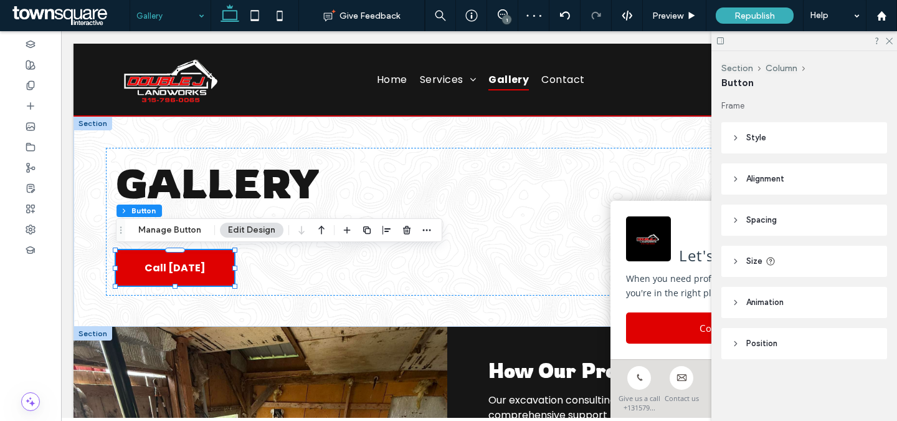
click at [99, 335] on div at bounding box center [93, 333] width 39 height 14
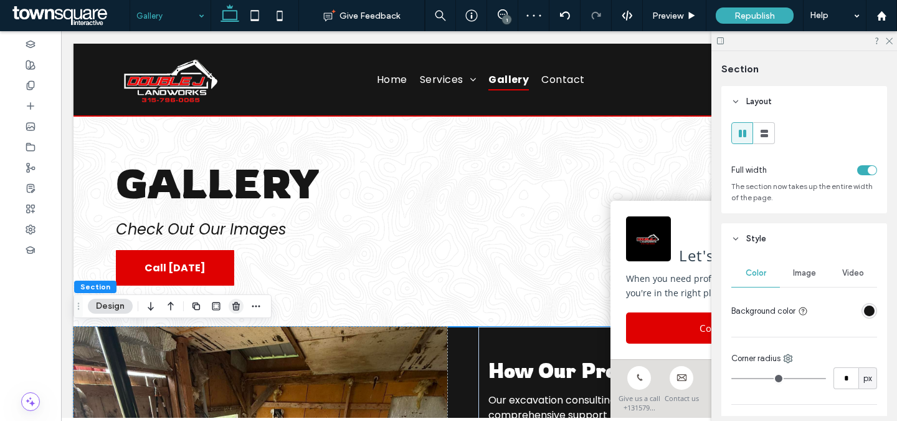
click at [238, 303] on use "button" at bounding box center [235, 306] width 7 height 8
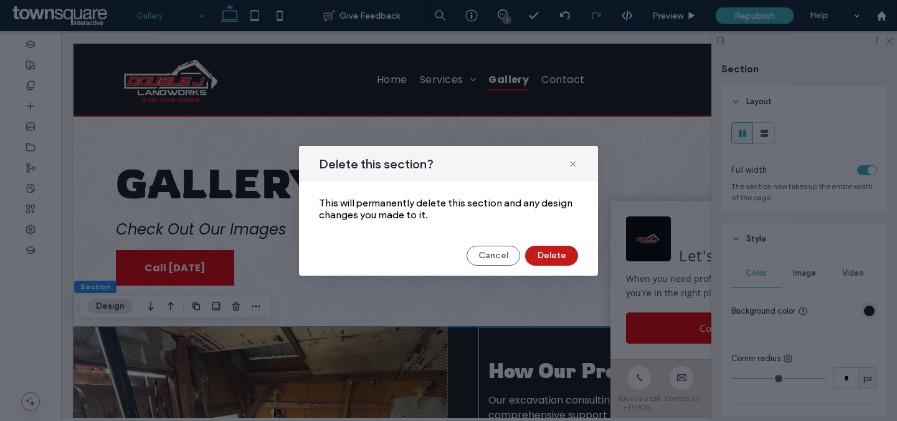
click at [546, 261] on button "Delete" at bounding box center [551, 255] width 53 height 20
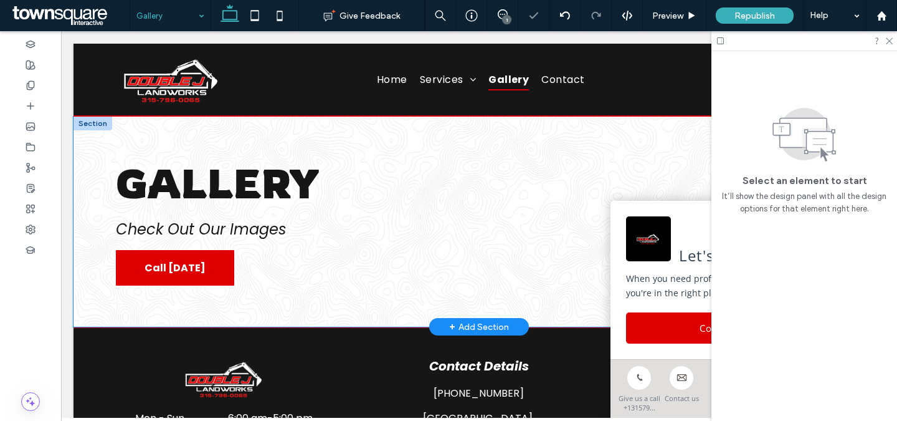
click at [92, 212] on div "Gallery Check Out Our Images Call [DATE]" at bounding box center [479, 222] width 811 height 210
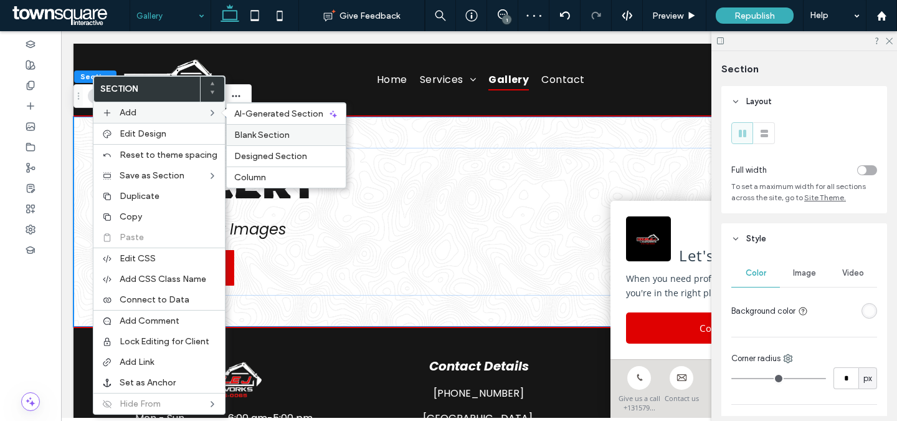
click at [258, 131] on span "Blank Section" at bounding box center [261, 135] width 55 height 11
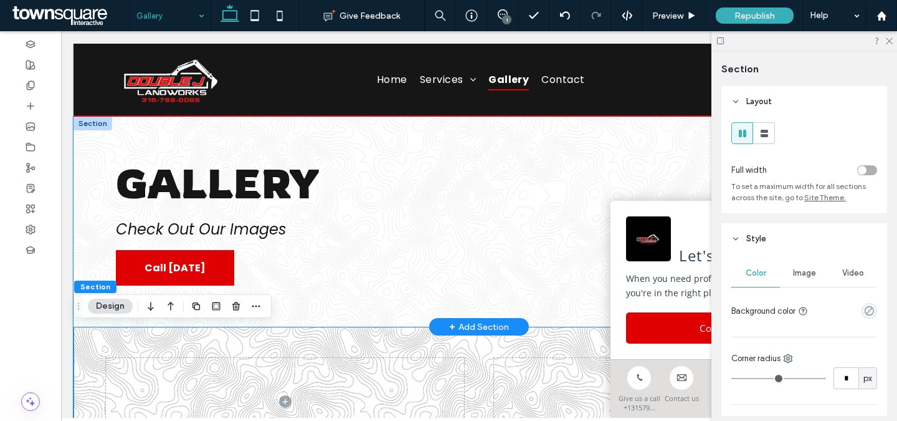
click at [96, 250] on div "Gallery Check Out Our Images Call [DATE]" at bounding box center [479, 222] width 811 height 210
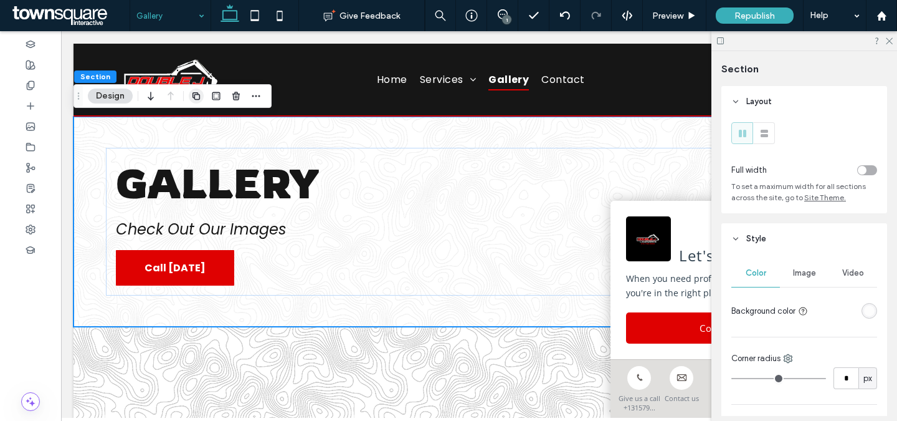
click at [199, 94] on use "button" at bounding box center [196, 95] width 7 height 7
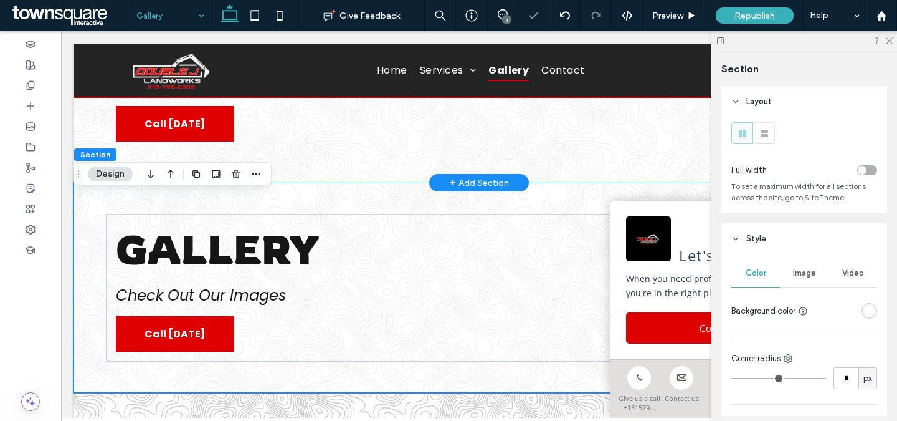
scroll to position [186, 0]
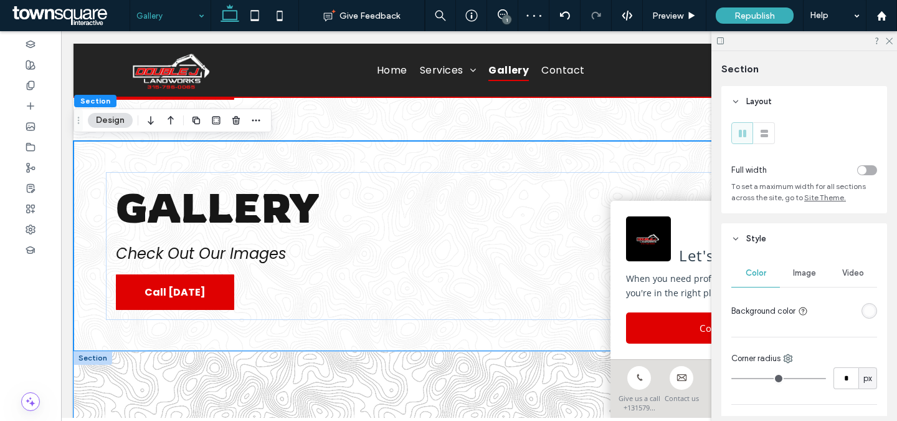
click at [105, 373] on div at bounding box center [479, 426] width 811 height 150
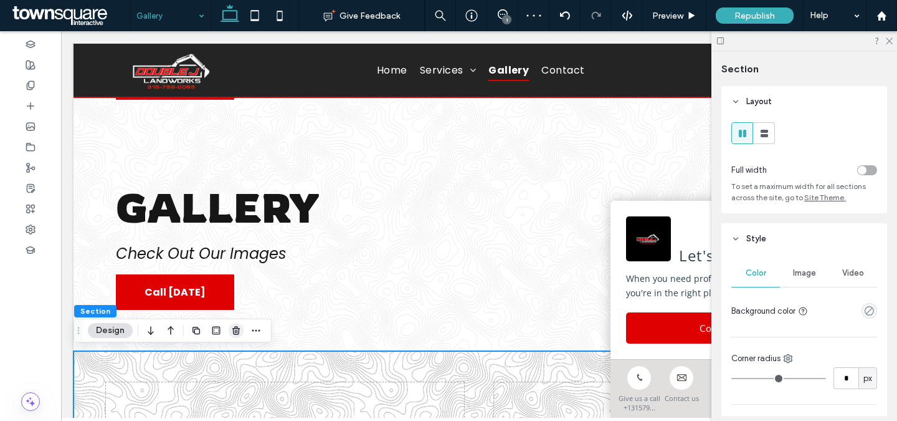
click at [238, 328] on use "button" at bounding box center [235, 330] width 7 height 8
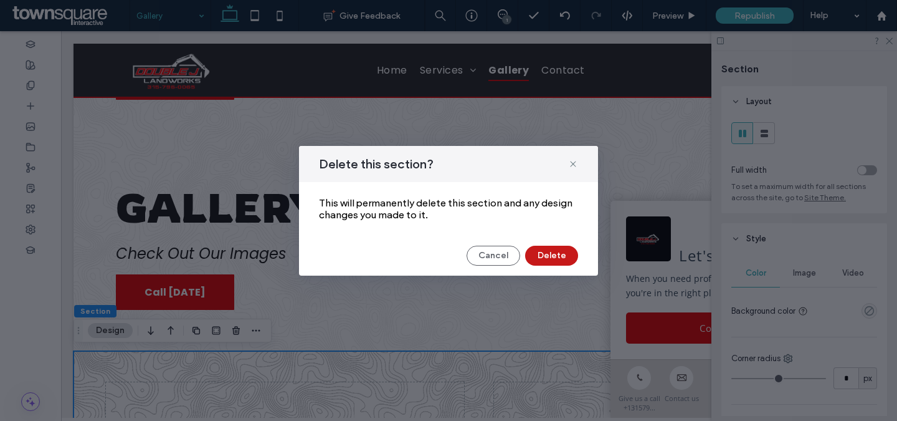
click at [577, 255] on button "Delete" at bounding box center [551, 255] width 53 height 20
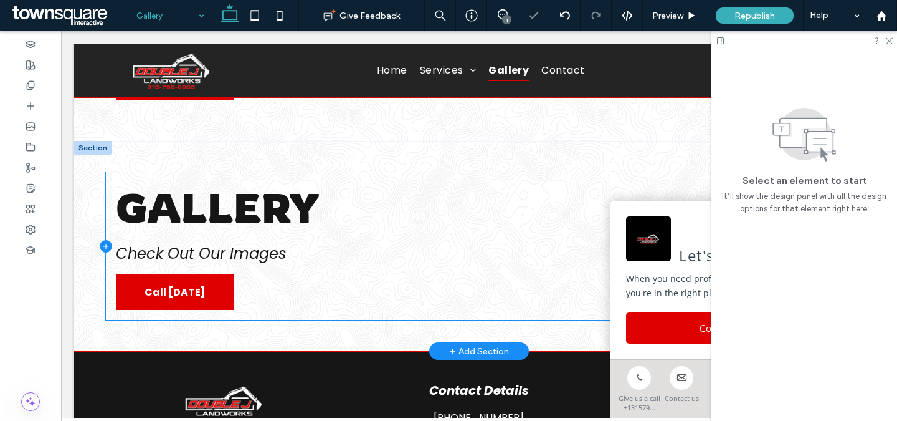
click at [105, 244] on icon at bounding box center [106, 246] width 12 height 12
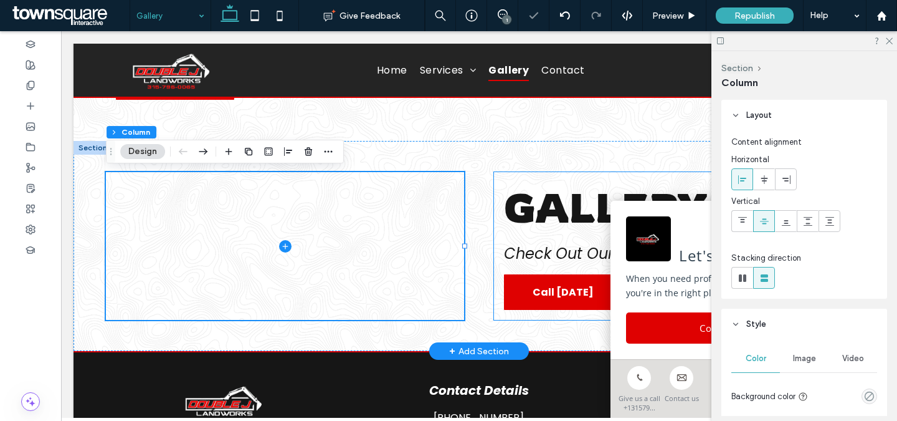
click at [516, 181] on div "Gallery Check Out Our Images Call [DATE]" at bounding box center [673, 246] width 358 height 148
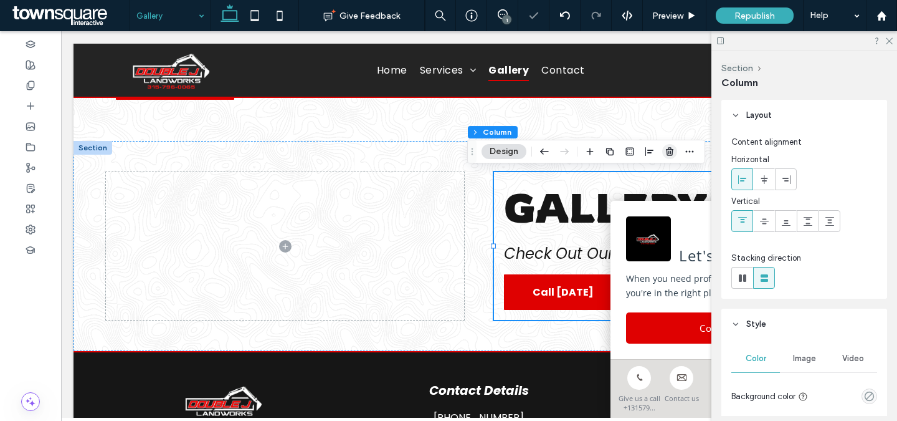
click at [670, 146] on icon "button" at bounding box center [670, 151] width 10 height 10
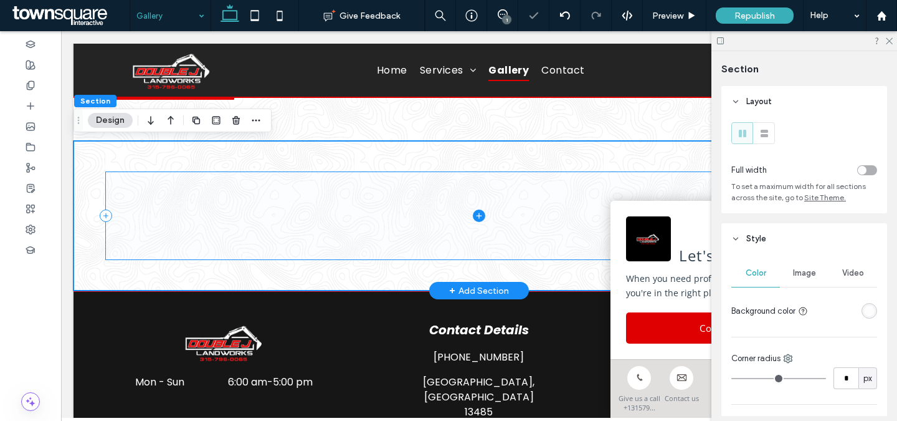
click at [481, 214] on icon at bounding box center [479, 215] width 12 height 12
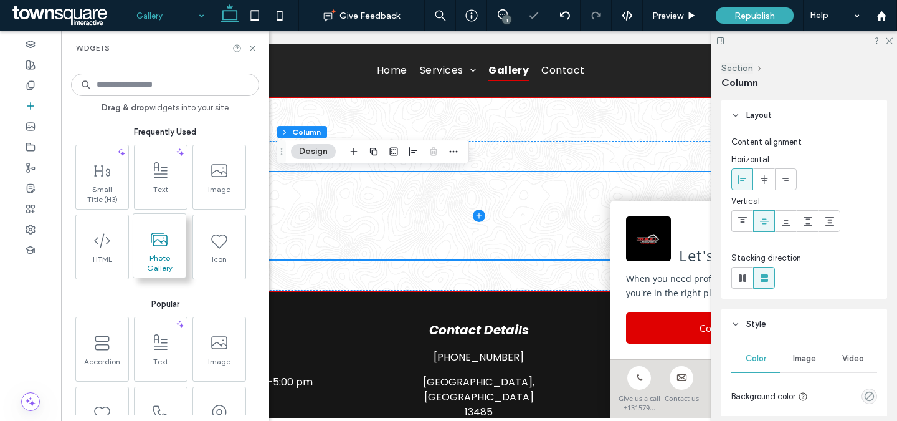
click at [178, 237] on span at bounding box center [159, 239] width 52 height 28
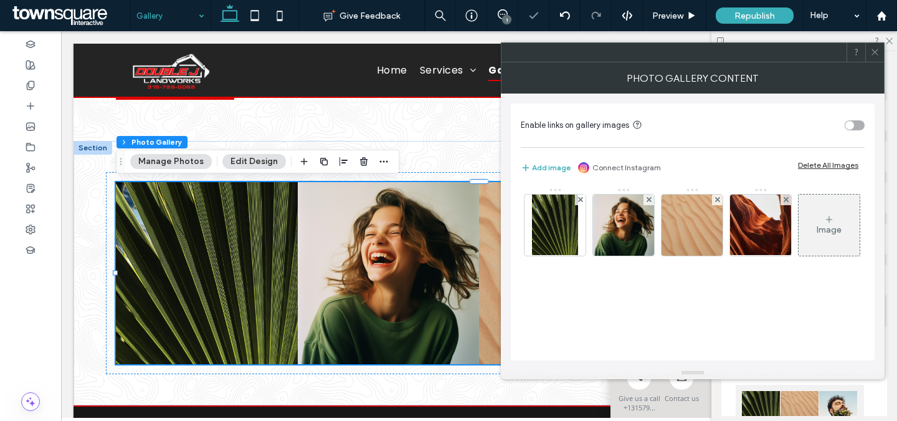
click at [816, 171] on div "Add image Connect Instagram Delete All Images" at bounding box center [693, 167] width 344 height 15
click at [814, 168] on div "Delete All Images" at bounding box center [828, 164] width 60 height 9
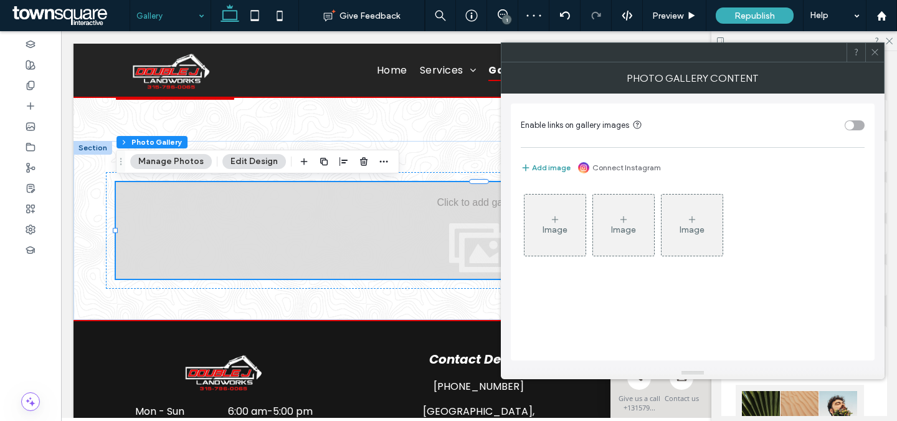
click at [557, 172] on button "Add image" at bounding box center [546, 167] width 50 height 15
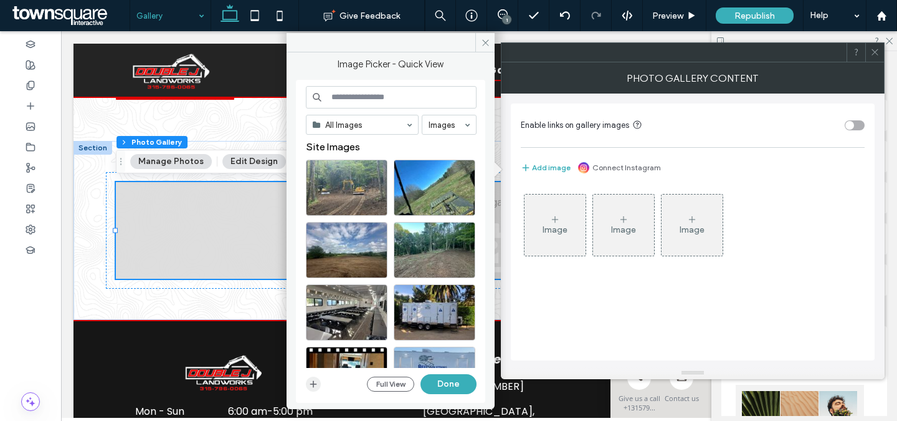
click at [313, 381] on use "button" at bounding box center [313, 384] width 7 height 7
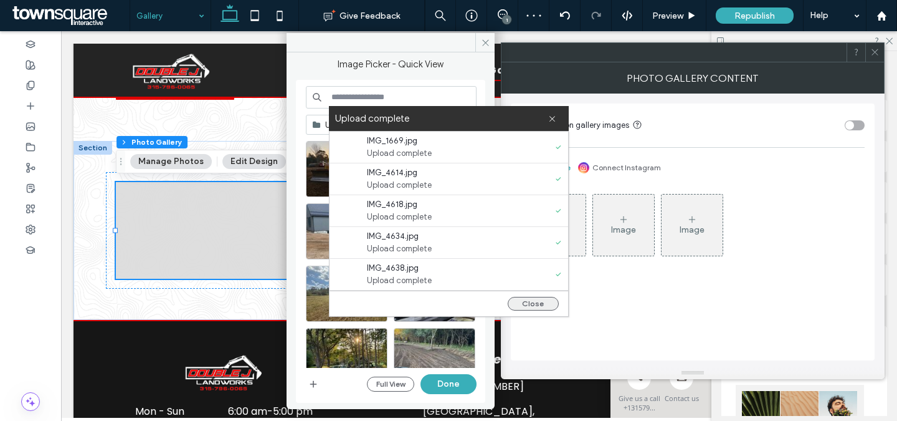
click at [517, 302] on button "Close" at bounding box center [533, 304] width 51 height 14
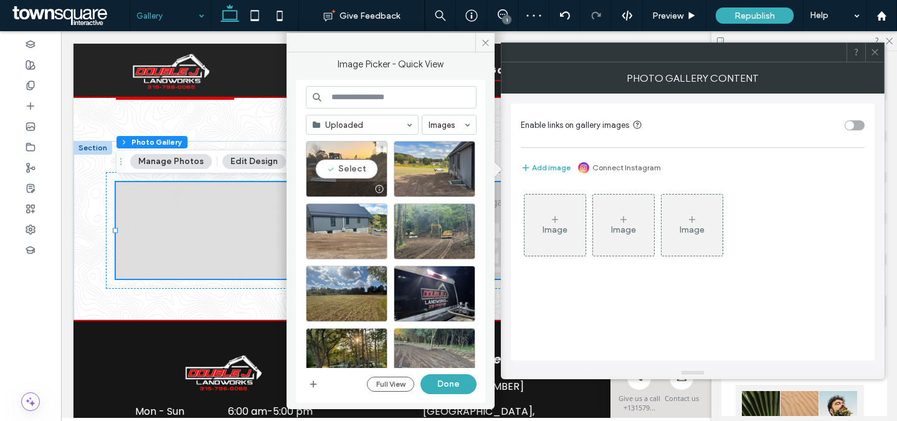
click at [346, 167] on div "Select" at bounding box center [347, 169] width 82 height 56
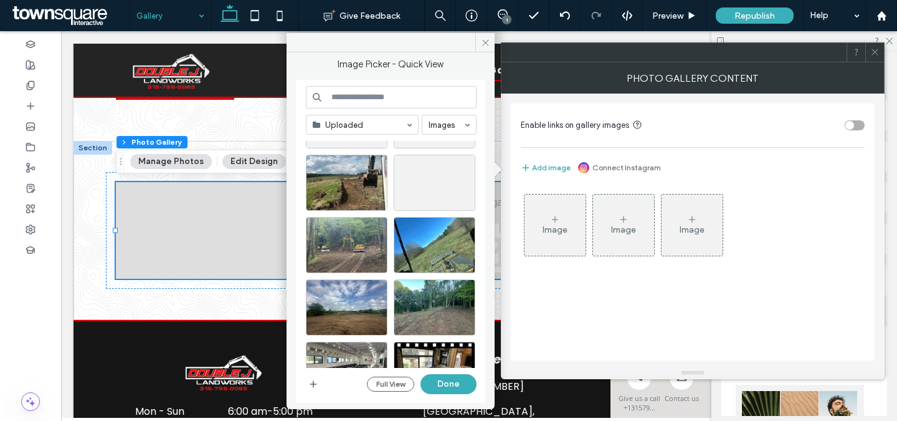
scroll to position [864, 0]
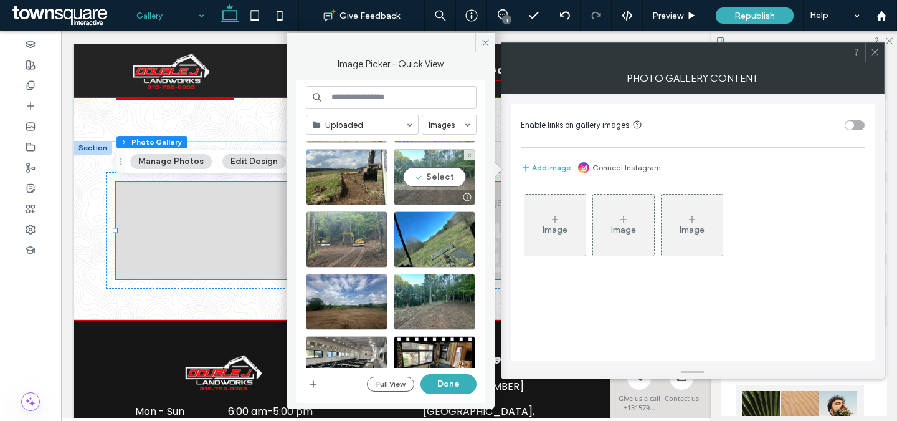
click at [431, 179] on div "Select" at bounding box center [435, 177] width 82 height 56
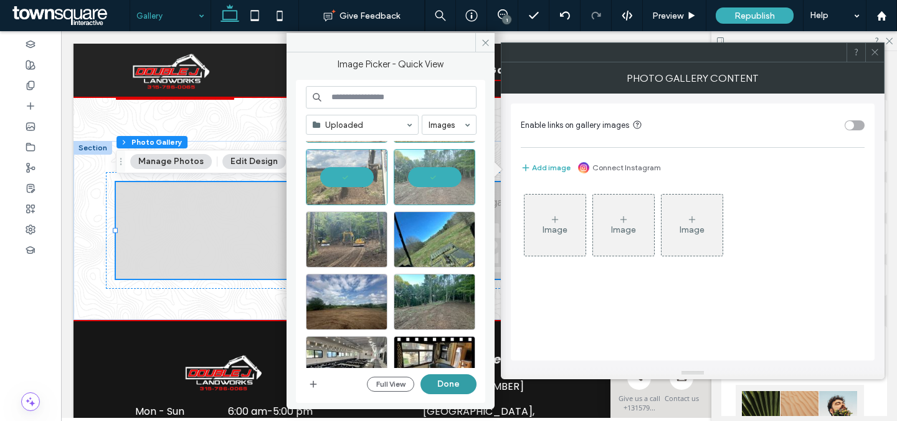
click at [446, 386] on button "Done" at bounding box center [449, 384] width 56 height 20
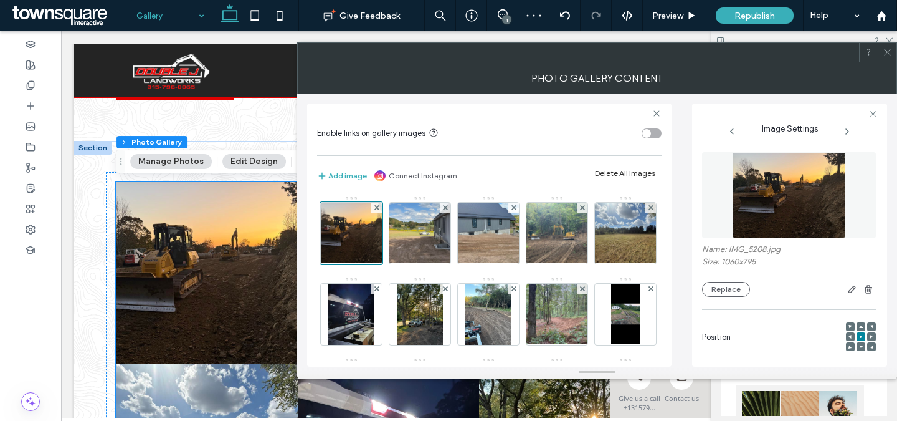
click at [882, 51] on div at bounding box center [887, 52] width 19 height 19
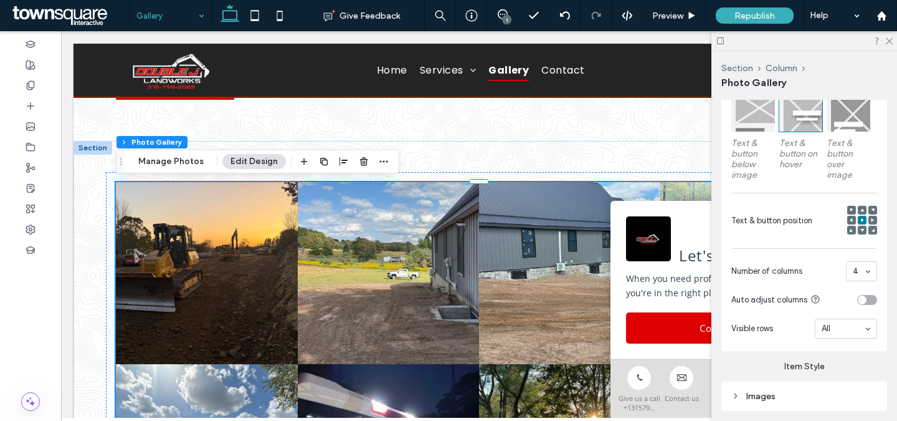
scroll to position [431, 0]
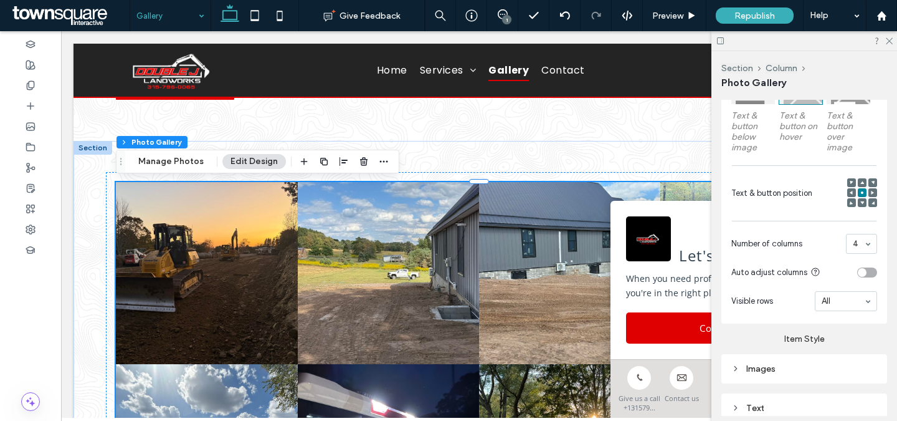
click at [870, 275] on div "toggle" at bounding box center [867, 272] width 20 height 10
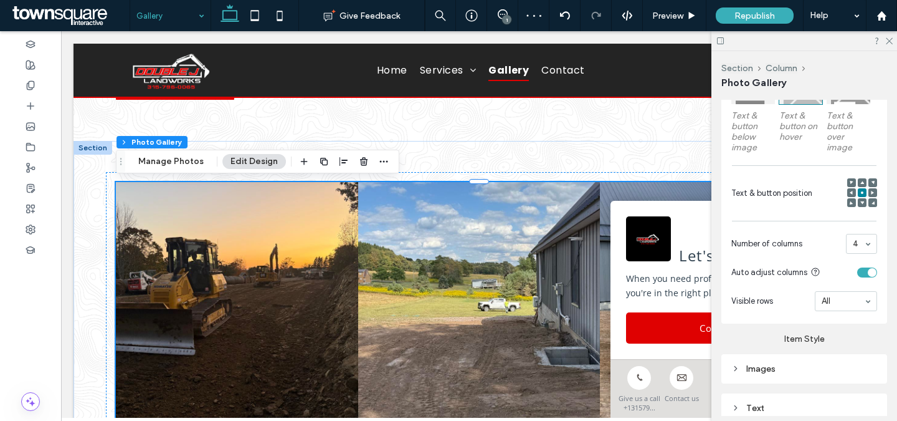
click at [819, 360] on div "Images" at bounding box center [804, 368] width 146 height 17
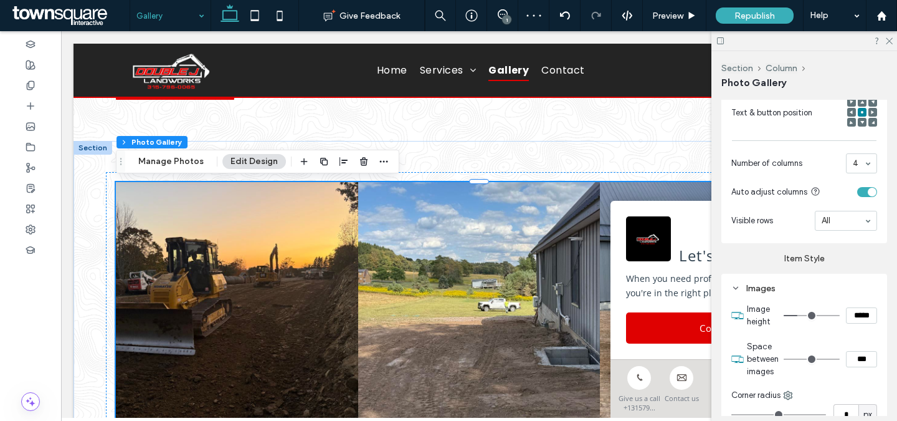
scroll to position [530, 0]
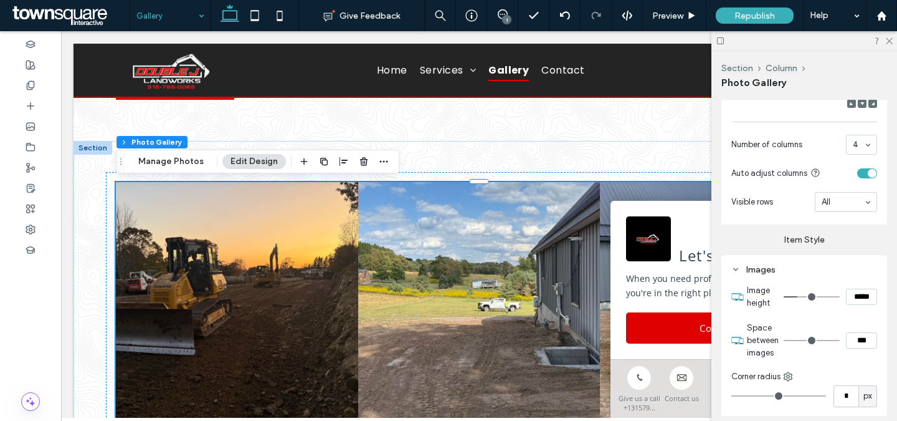
click at [865, 338] on input "***" at bounding box center [861, 340] width 31 height 16
type input "****"
type input "**"
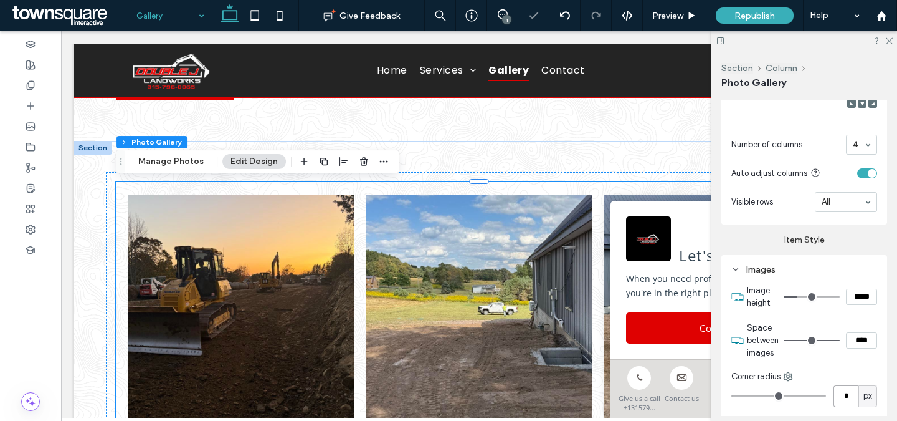
click at [847, 391] on input "*" at bounding box center [846, 396] width 25 height 22
type input "*"
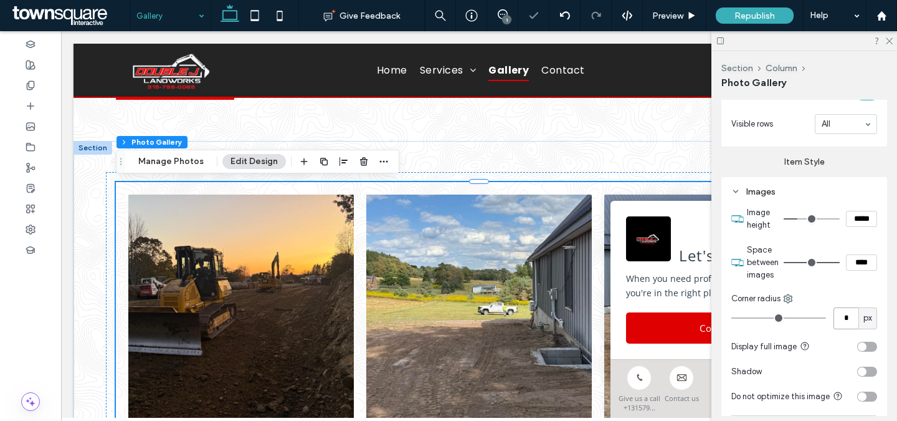
scroll to position [633, 0]
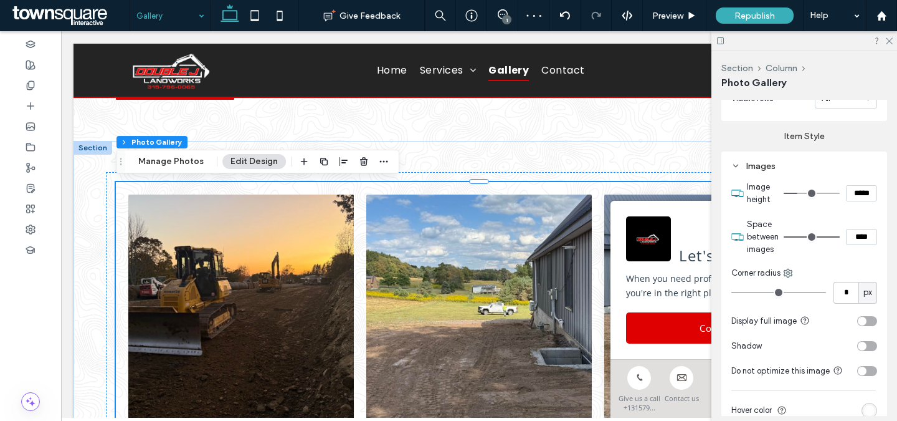
click at [870, 343] on div "toggle" at bounding box center [867, 346] width 20 height 10
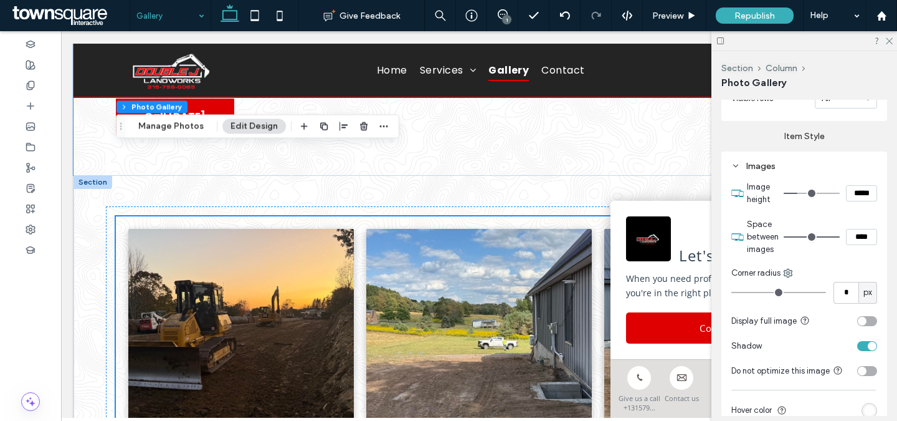
scroll to position [0, 0]
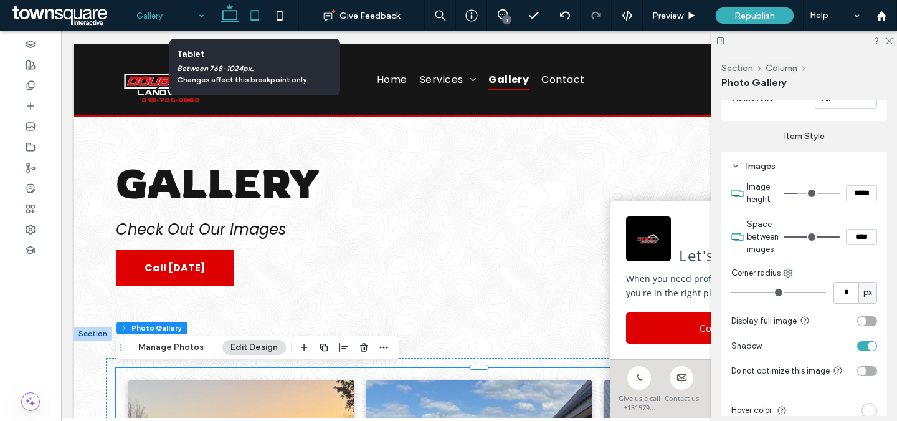
click at [248, 14] on icon at bounding box center [254, 15] width 25 height 25
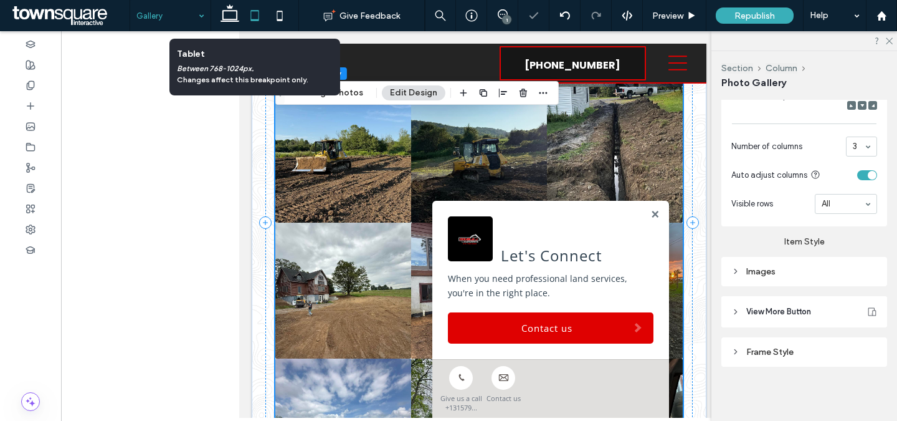
scroll to position [778, 0]
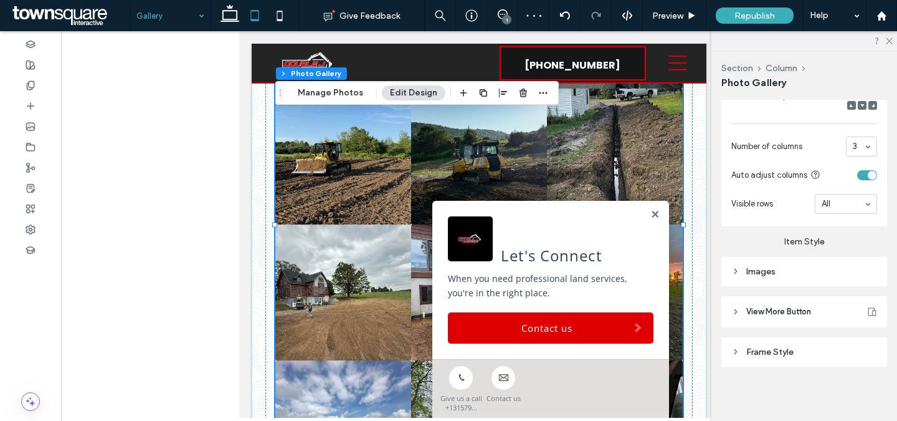
click at [802, 267] on div "Images" at bounding box center [804, 271] width 146 height 11
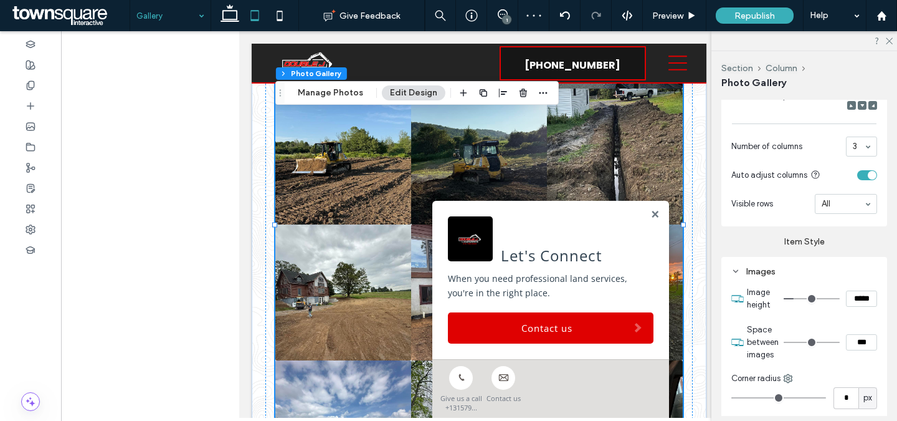
scroll to position [633, 0]
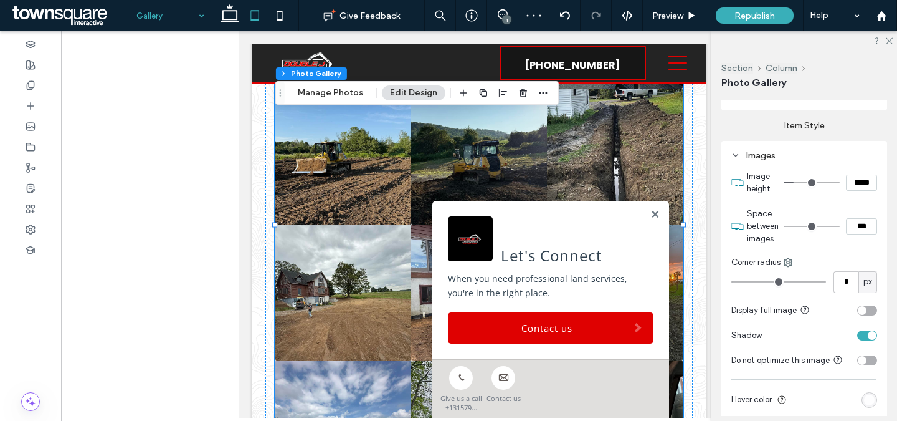
click at [860, 224] on input "***" at bounding box center [861, 226] width 31 height 16
type input "****"
type input "**"
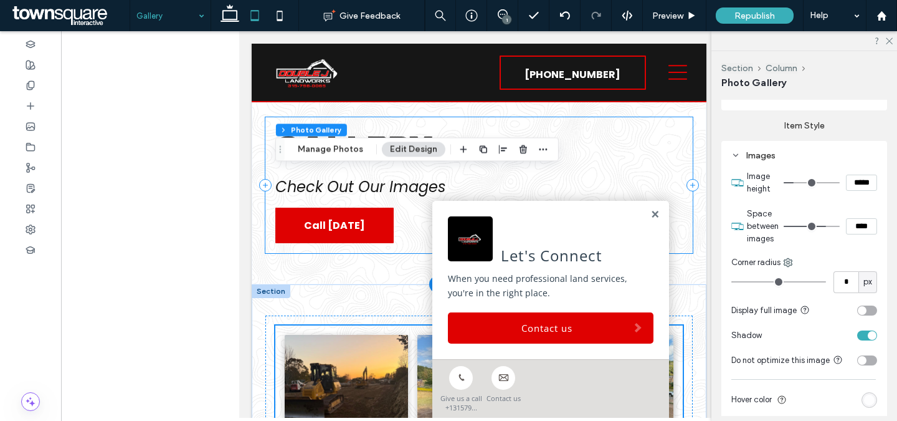
scroll to position [0, 0]
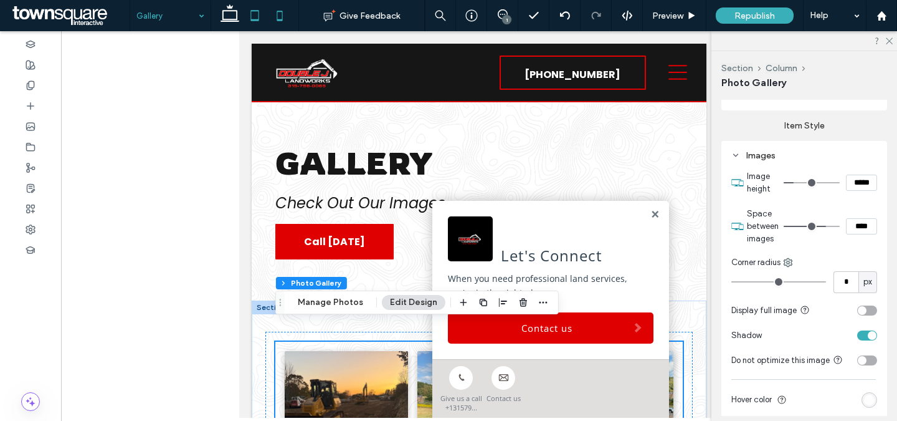
click at [283, 9] on icon at bounding box center [279, 15] width 25 height 25
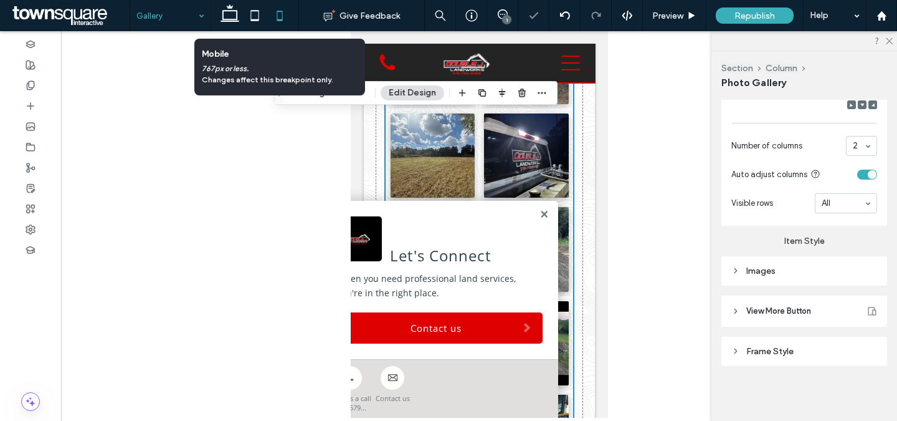
scroll to position [517, 0]
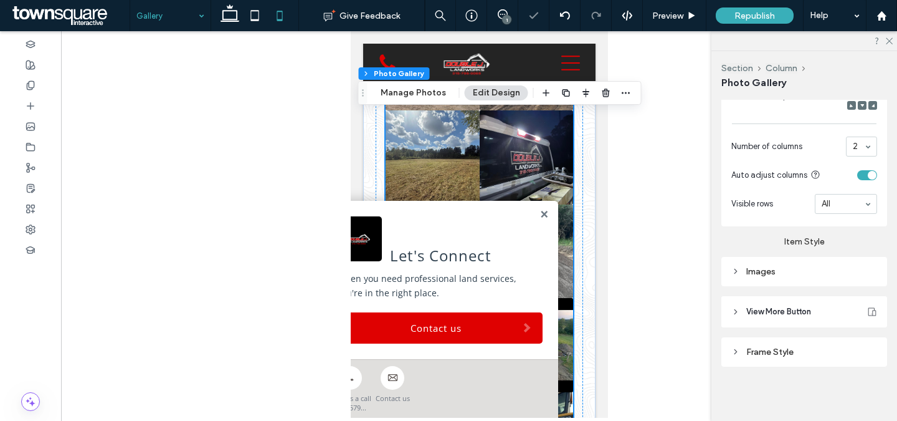
click at [442, 156] on link at bounding box center [432, 157] width 94 height 94
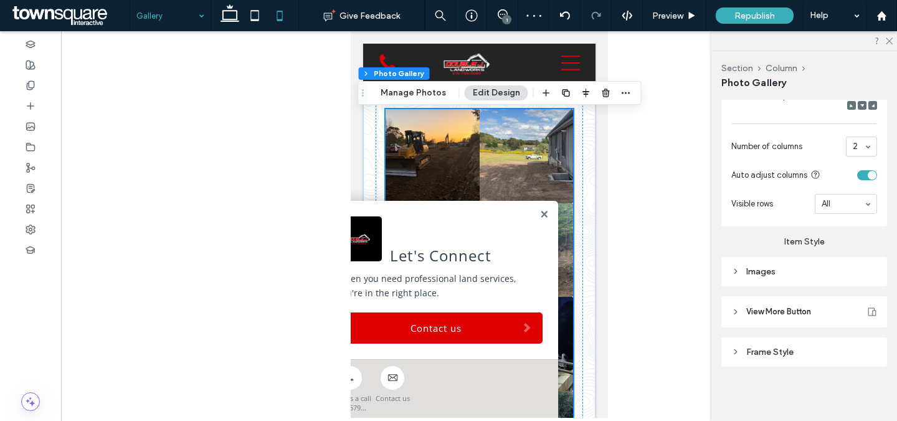
scroll to position [215, 0]
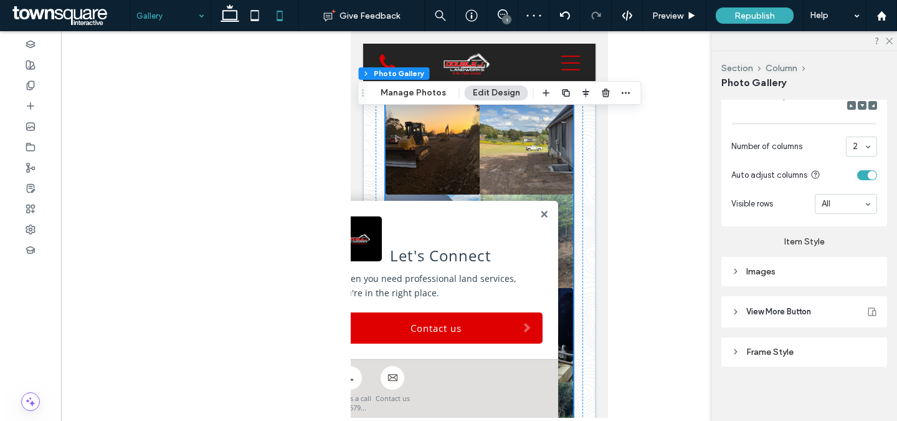
click at [821, 274] on div "Images" at bounding box center [804, 271] width 146 height 11
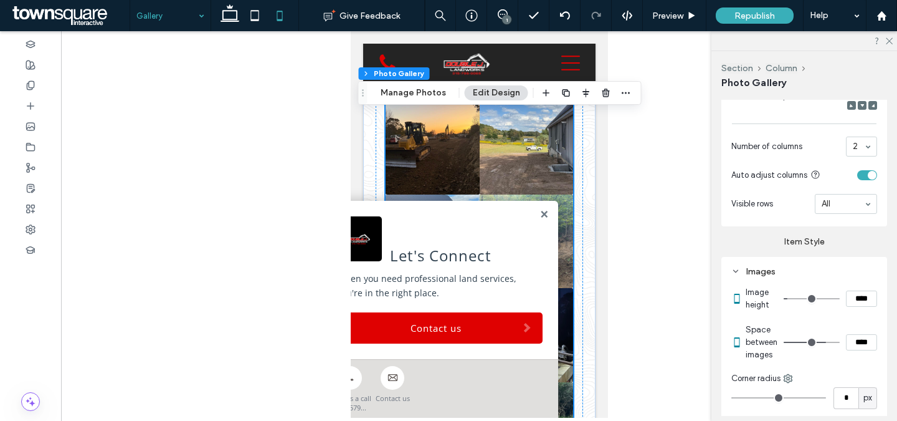
scroll to position [633, 0]
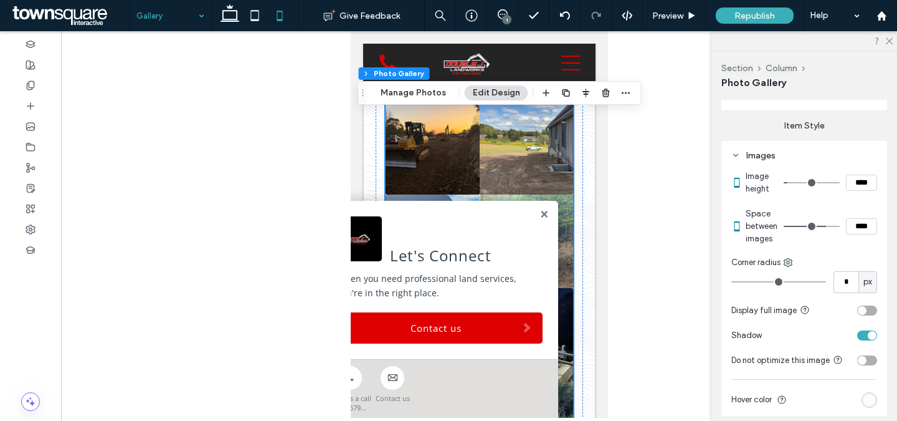
click at [862, 228] on input "****" at bounding box center [861, 226] width 31 height 16
type input "****"
type input "**"
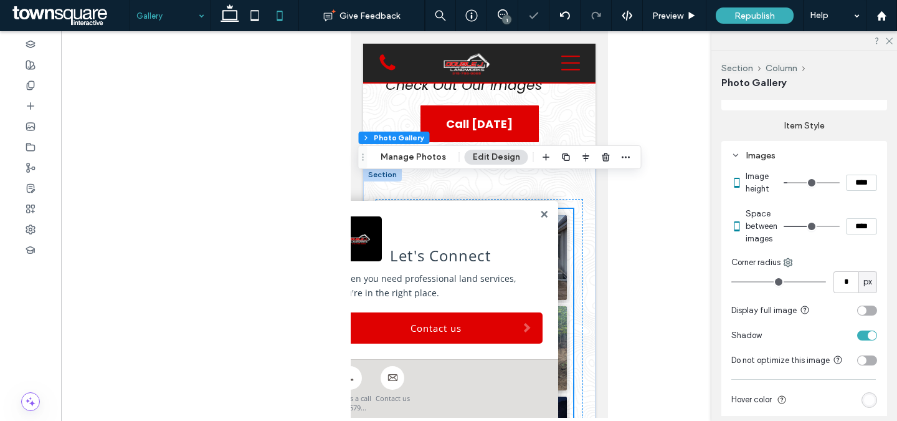
scroll to position [0, 0]
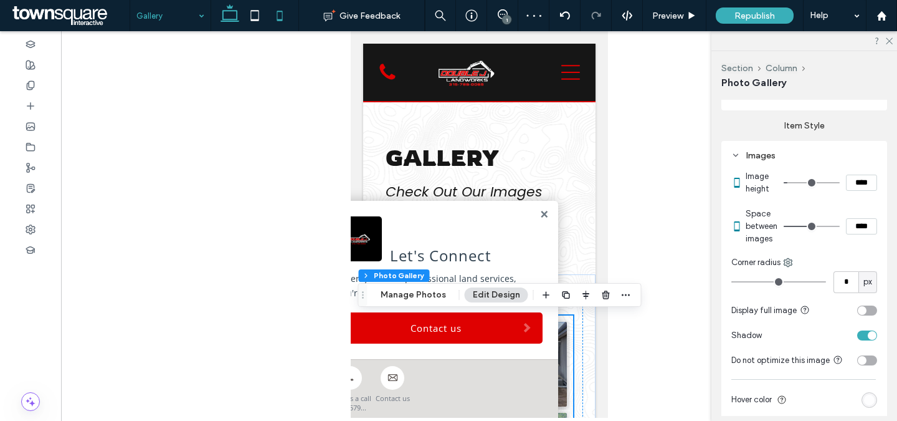
click at [236, 12] on use at bounding box center [230, 12] width 19 height 17
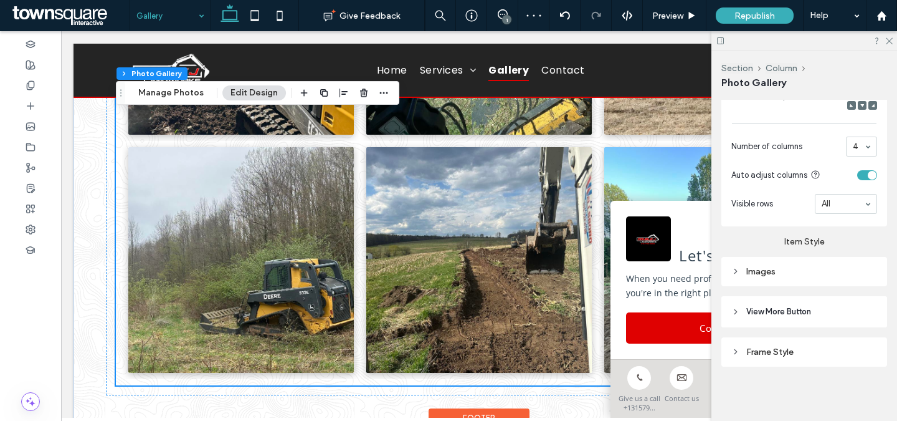
scroll to position [2302, 0]
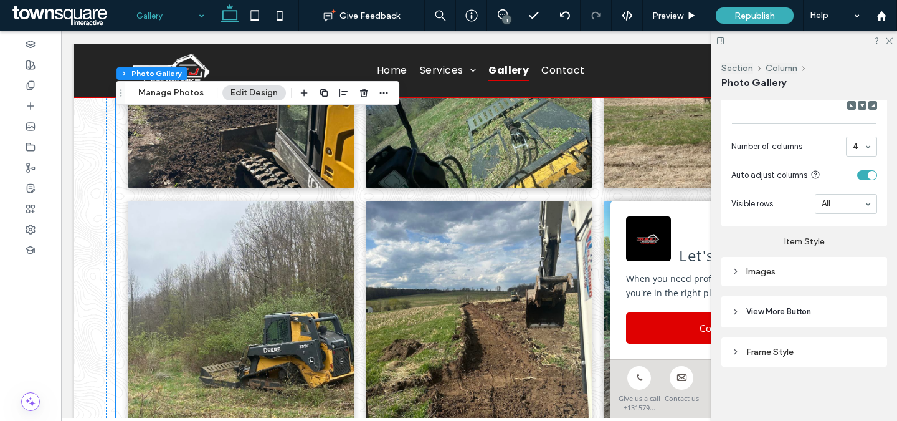
click at [784, 280] on div "Images" at bounding box center [804, 271] width 166 height 29
click at [785, 274] on div "Images" at bounding box center [804, 271] width 146 height 11
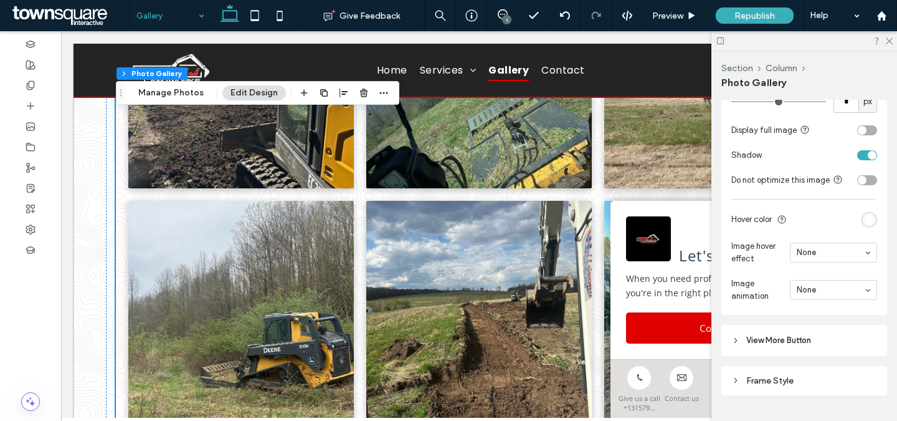
scroll to position [852, 0]
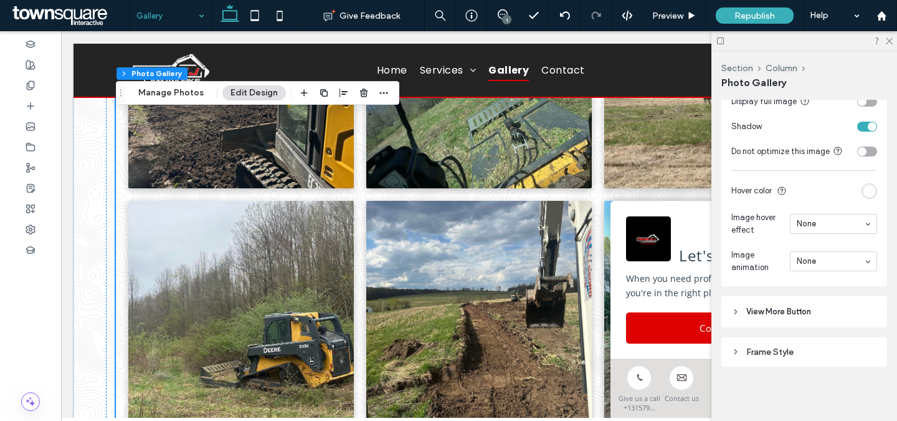
click at [811, 234] on section "Image hover effect None" at bounding box center [804, 223] width 146 height 37
click at [887, 39] on icon at bounding box center [889, 40] width 8 height 8
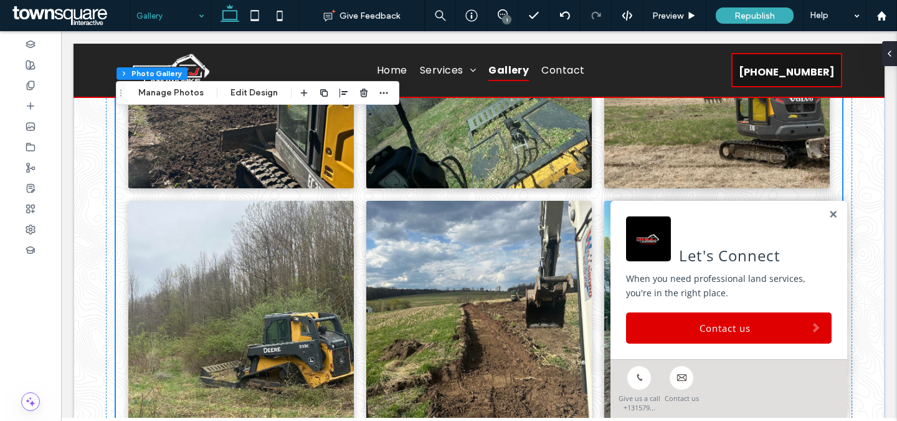
click at [505, 22] on div "1" at bounding box center [506, 19] width 9 height 9
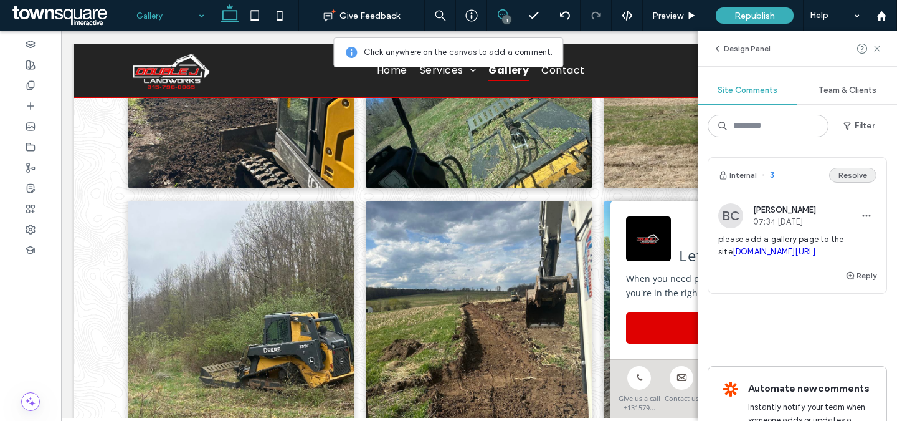
click at [852, 171] on button "Resolve" at bounding box center [852, 175] width 47 height 15
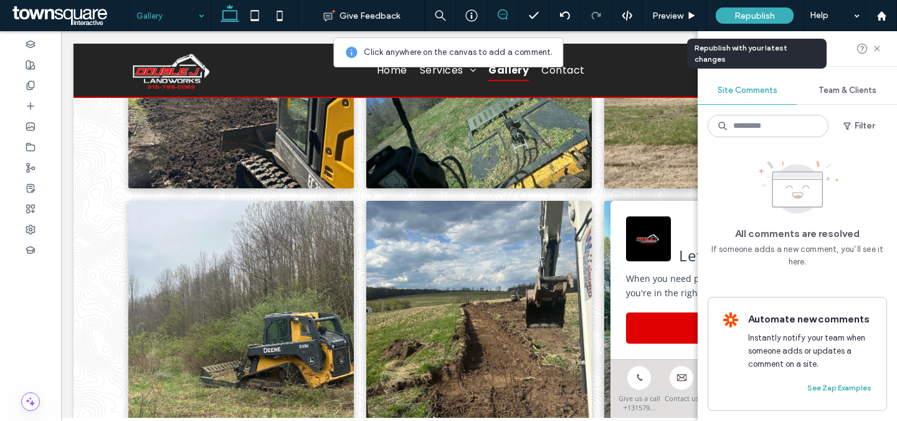
click at [756, 19] on span "Republish" at bounding box center [755, 16] width 40 height 11
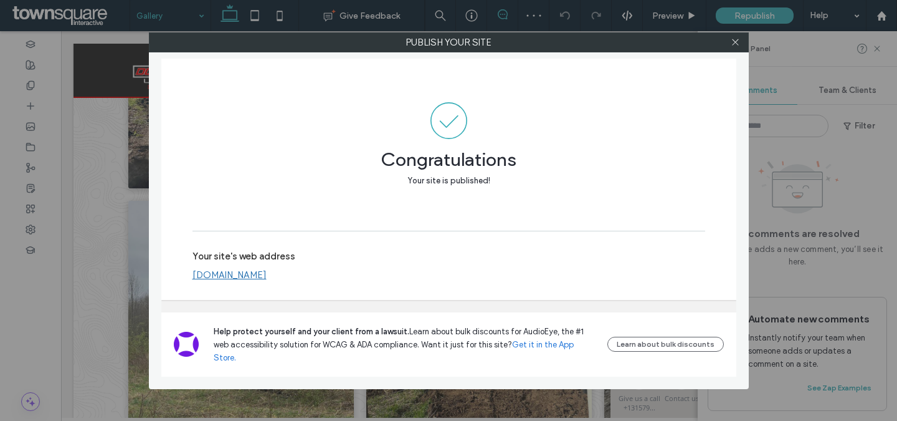
click at [267, 280] on link "[DOMAIN_NAME]" at bounding box center [230, 274] width 74 height 11
